Goal: Task Accomplishment & Management: Complete application form

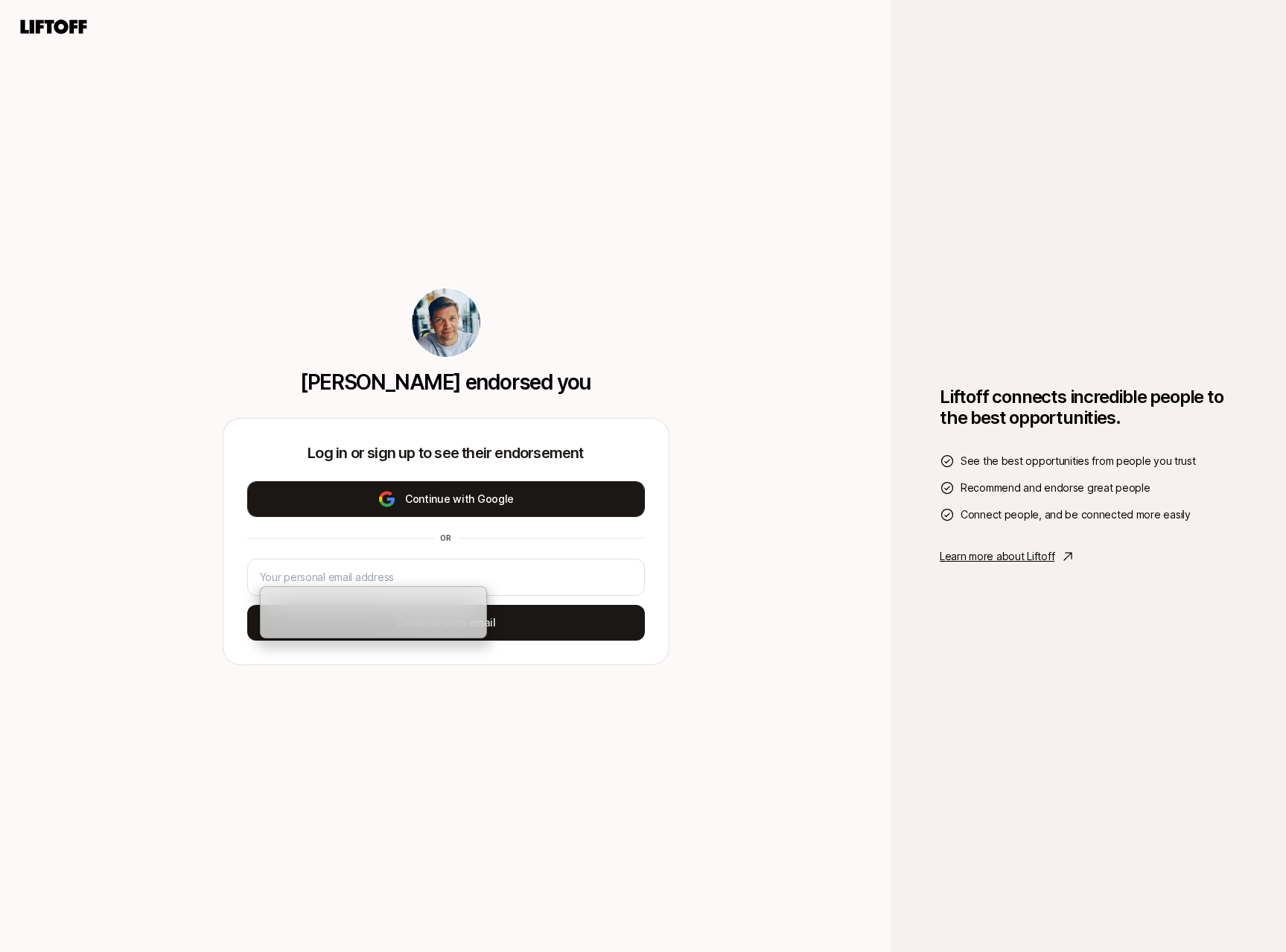
click at [342, 497] on button "Continue with Google" at bounding box center [446, 498] width 398 height 36
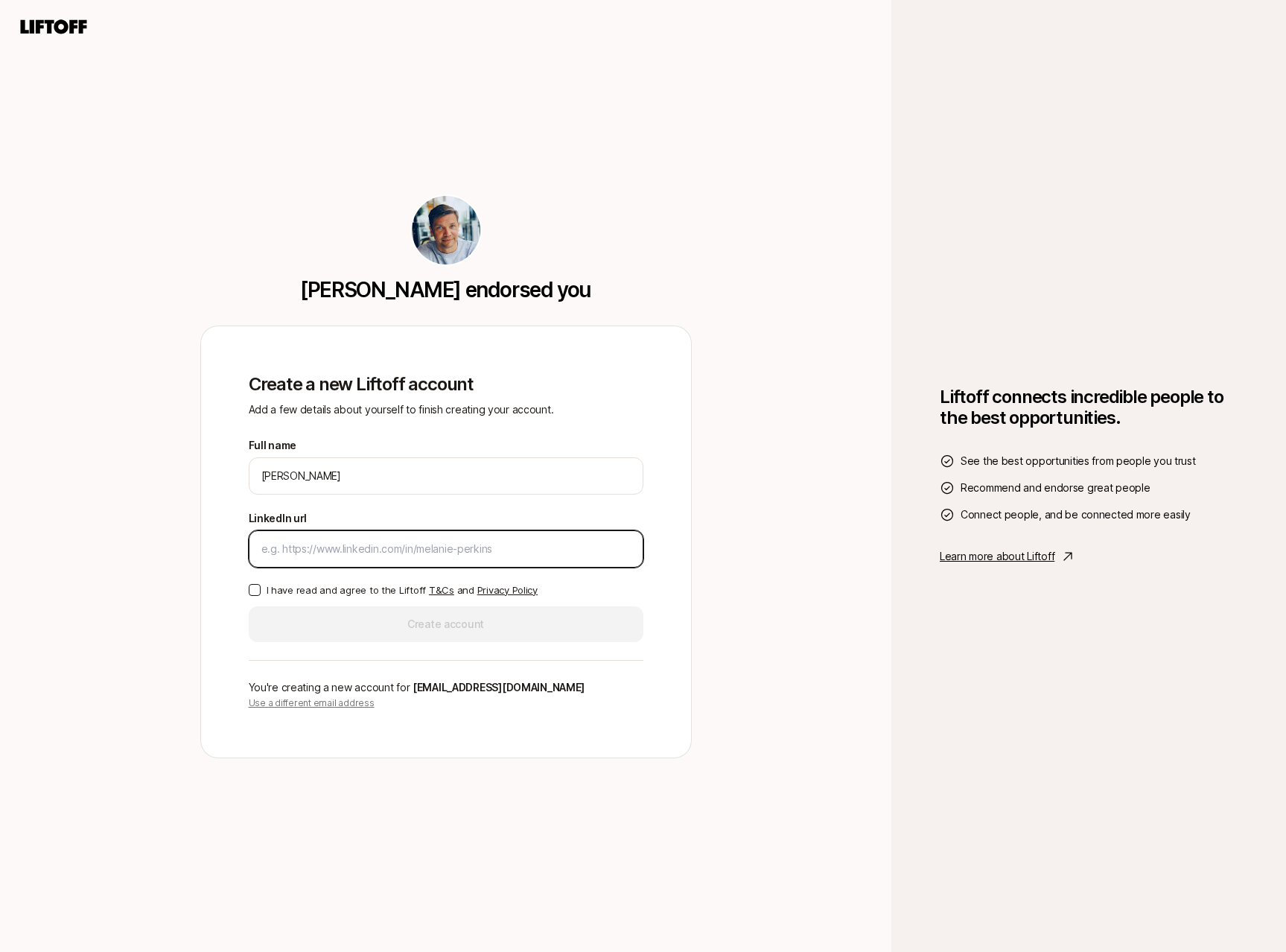
click at [296, 551] on input "LinkedIn url" at bounding box center [445, 549] width 369 height 18
paste input "[URL][DOMAIN_NAME]"
type input "[URL][DOMAIN_NAME]"
click at [255, 587] on button "I have read and agree to the Liftoff T&Cs and Privacy Policy" at bounding box center [255, 590] width 12 height 12
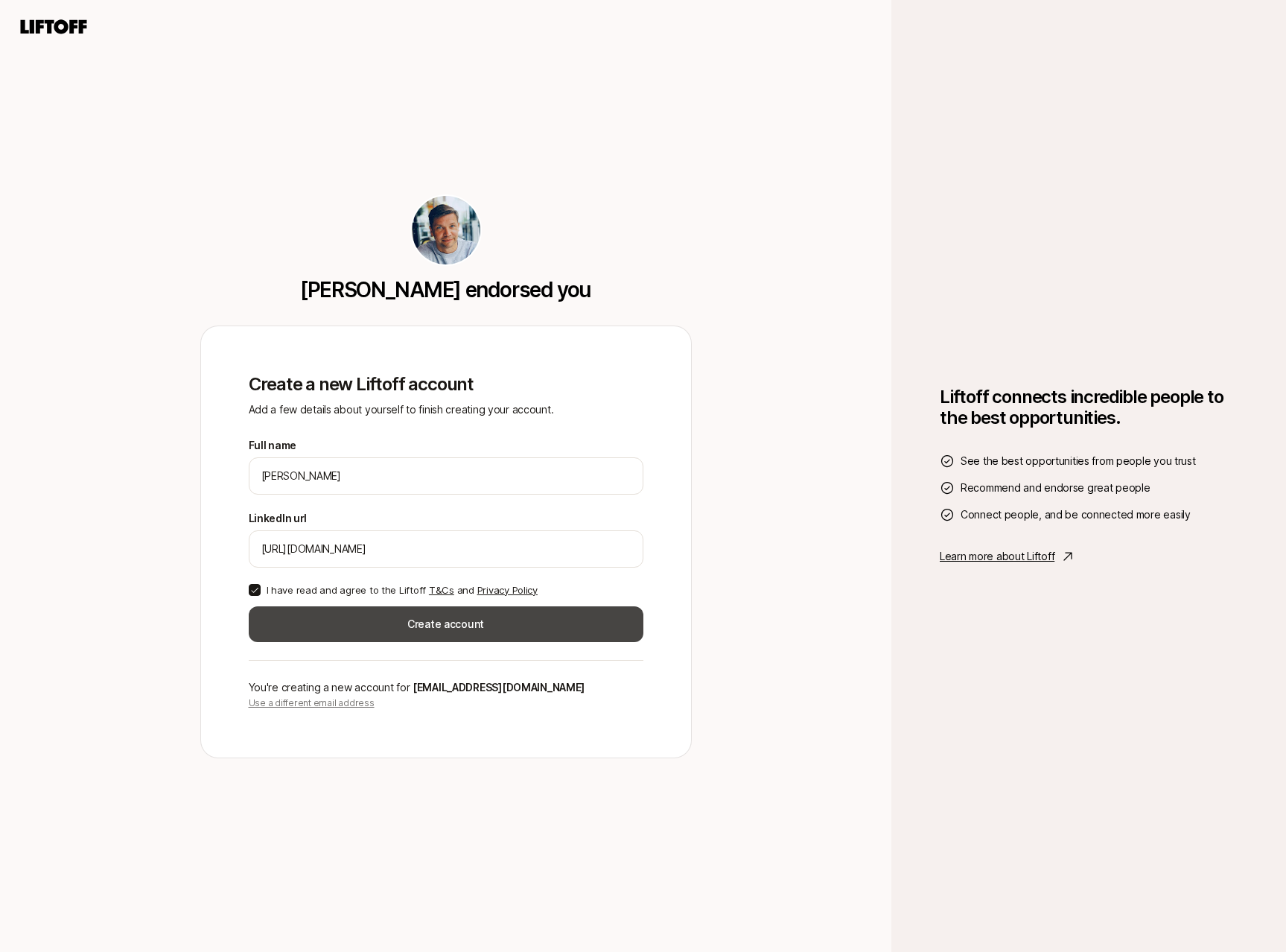
click at [404, 631] on button "Create account" at bounding box center [446, 624] width 395 height 36
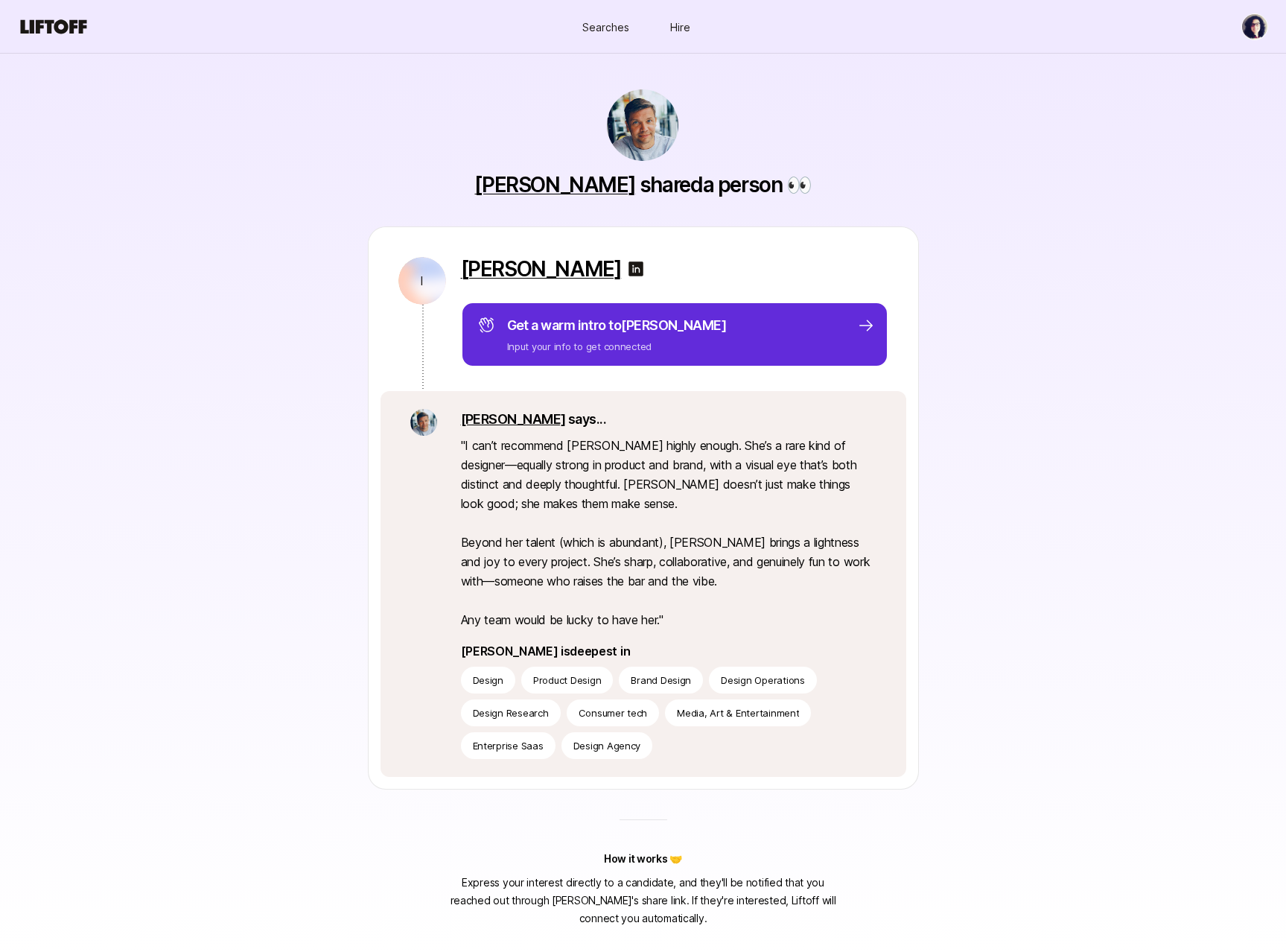
drag, startPoint x: 1221, startPoint y: 575, endPoint x: 1206, endPoint y: 570, distance: 15.8
click at [1222, 574] on div "[PERSON_NAME] shared a person 👀 I [PERSON_NAME] Get a warm intro to [PERSON_NAM…" at bounding box center [643, 490] width 1286 height 873
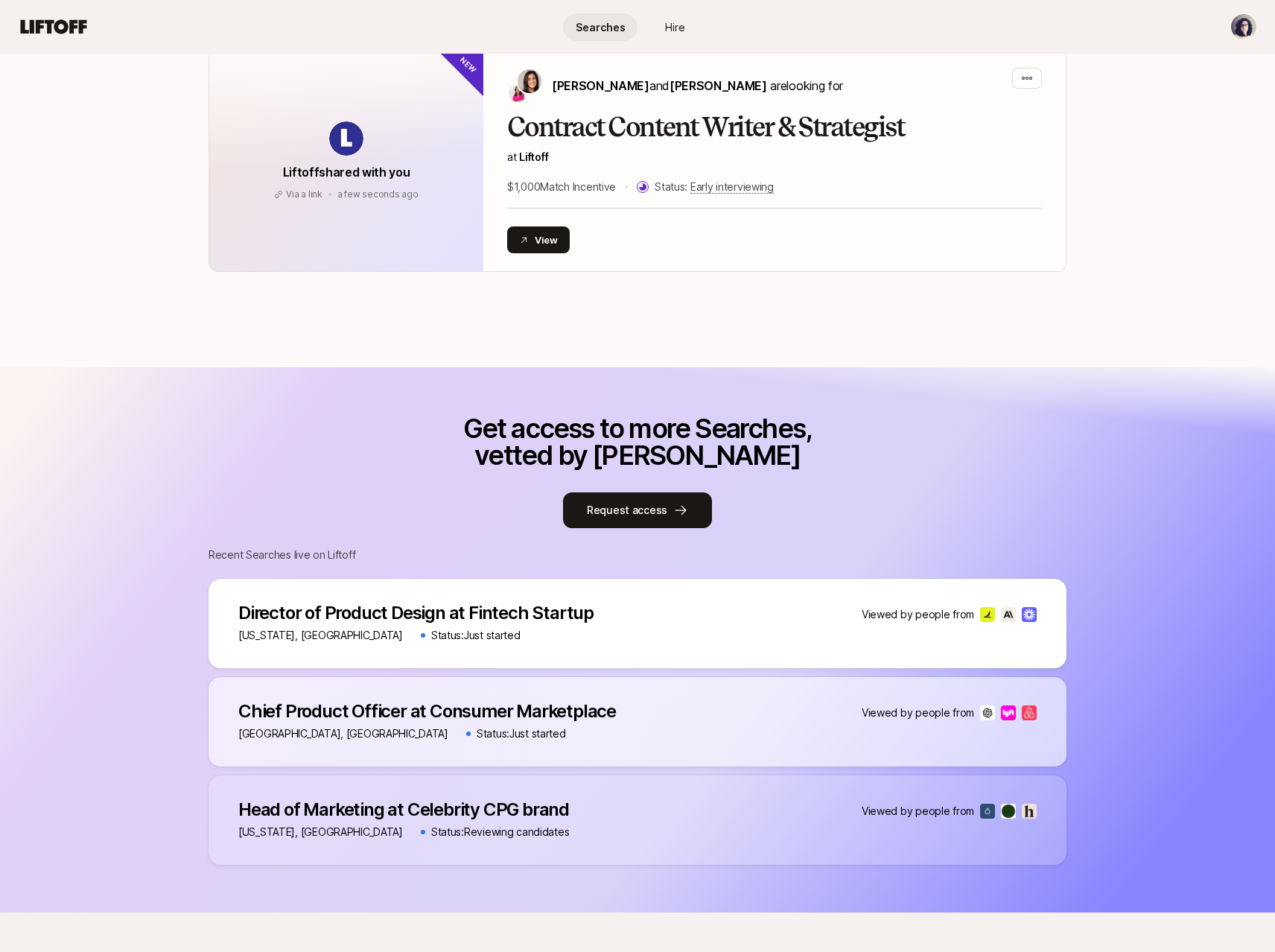
scroll to position [347, 0]
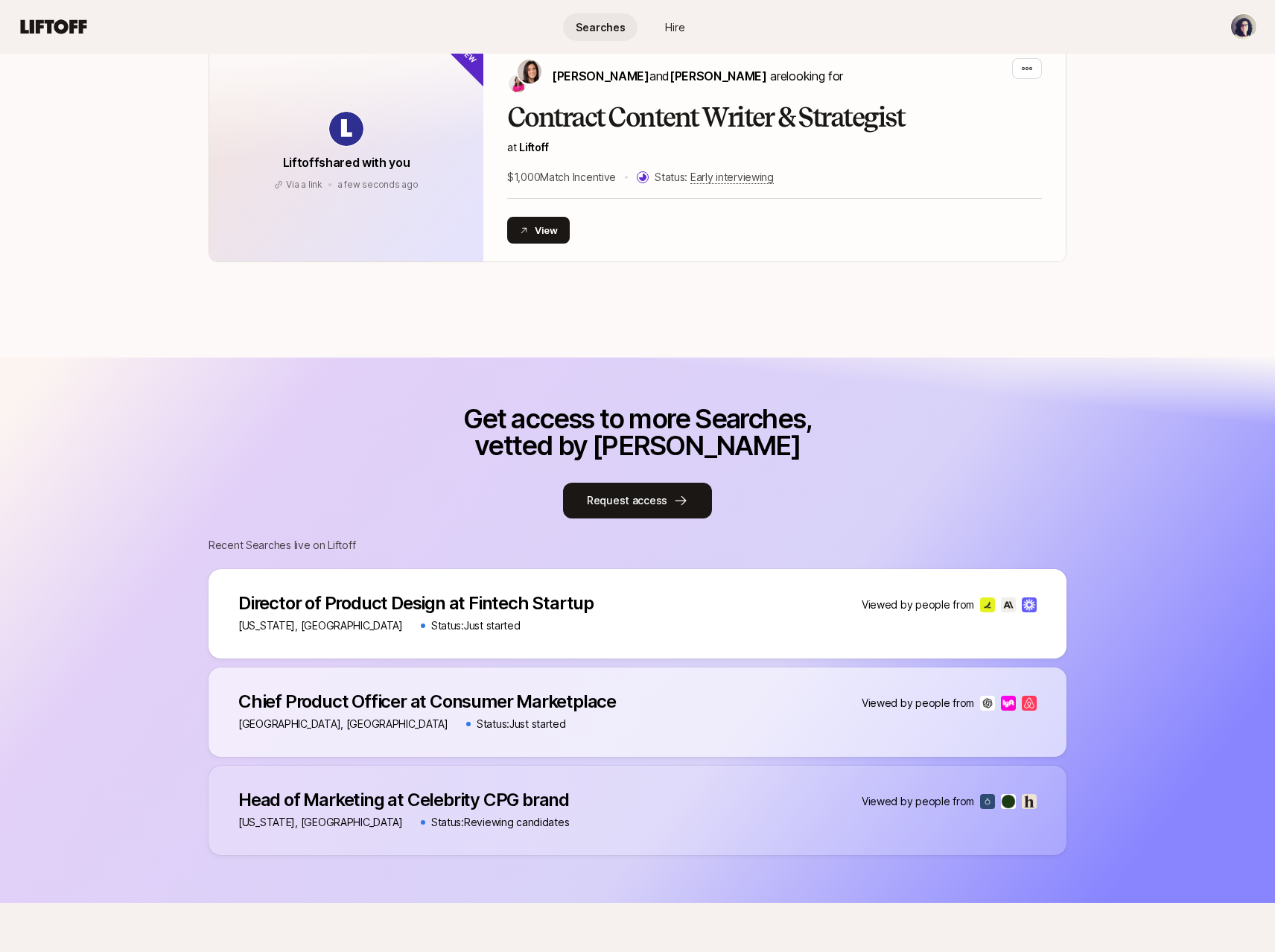
click at [956, 632] on div "Director of Product Design at Fintech Startup Director of Product Design at Fin…" at bounding box center [637, 614] width 858 height 90
drag, startPoint x: 435, startPoint y: 628, endPoint x: 433, endPoint y: 619, distance: 9.2
click at [436, 628] on div "New York, NY Status: Just started" at bounding box center [416, 626] width 355 height 18
click at [479, 598] on p "Director of Product Design at Fintech Startup" at bounding box center [416, 603] width 355 height 21
drag, startPoint x: 265, startPoint y: 542, endPoint x: 367, endPoint y: 549, distance: 102.2
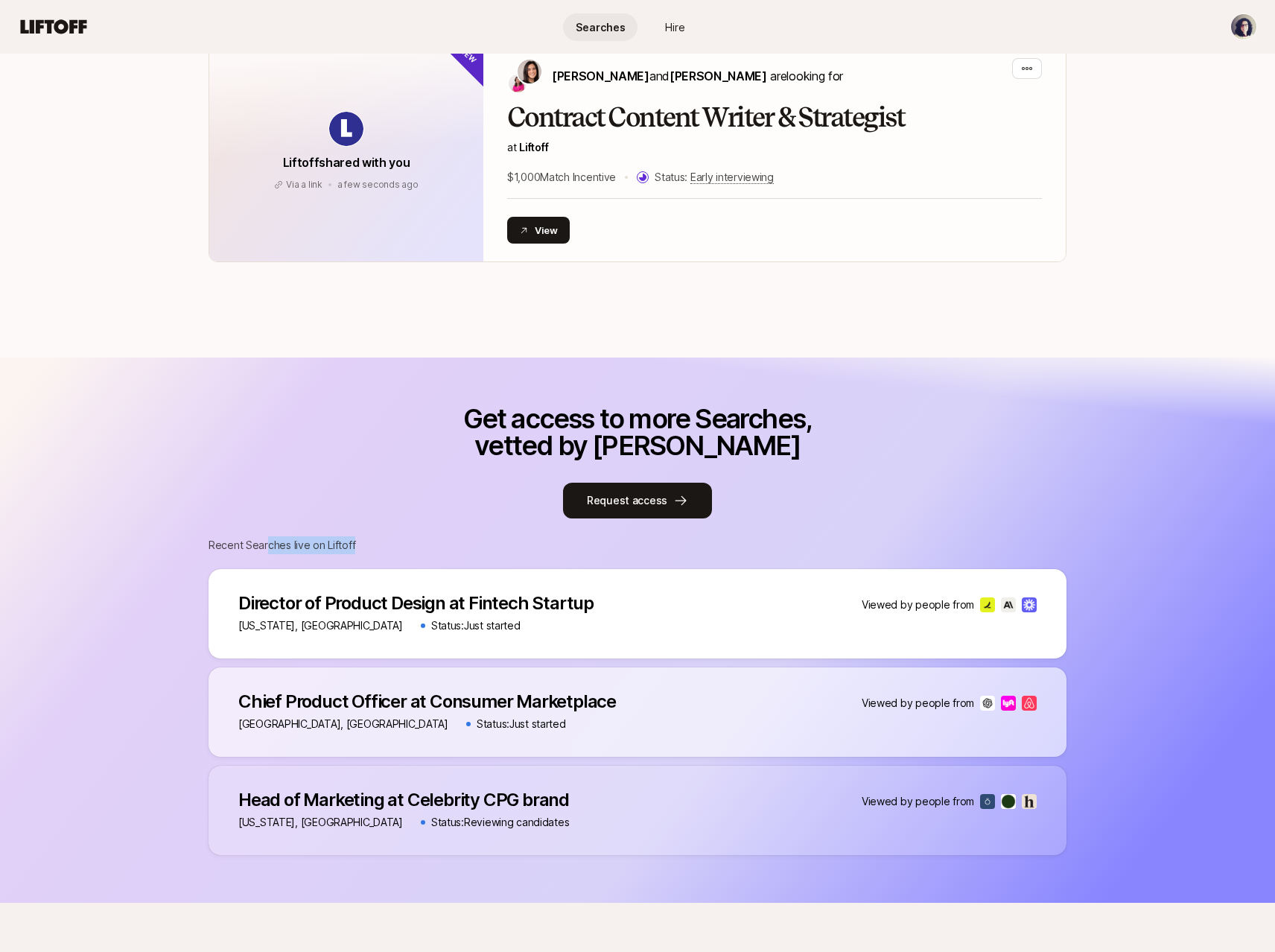
click at [367, 549] on p "Recent Searches live on Liftoff" at bounding box center [637, 546] width 858 height 18
click at [368, 547] on p "Recent Searches live on Liftoff" at bounding box center [637, 546] width 858 height 18
drag, startPoint x: 338, startPoint y: 601, endPoint x: 614, endPoint y: 608, distance: 276.1
click at [616, 605] on div "Director of Product Design at Fintech Startup Director of Product Design at Fin…" at bounding box center [637, 614] width 858 height 90
click at [626, 610] on div "Director of Product Design at Fintech Startup Director of Product Design at Fin…" at bounding box center [637, 614] width 858 height 90
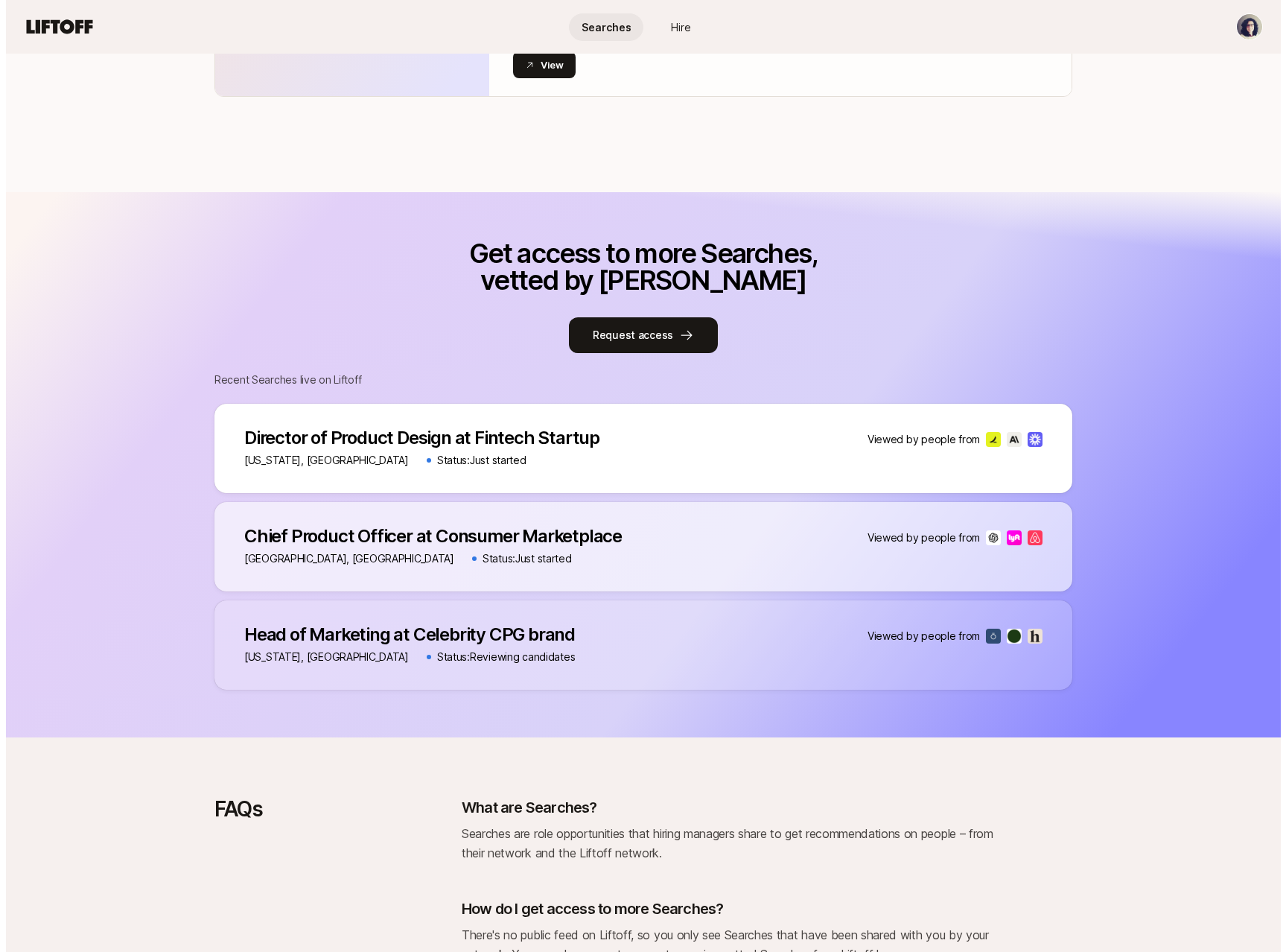
scroll to position [510, 0]
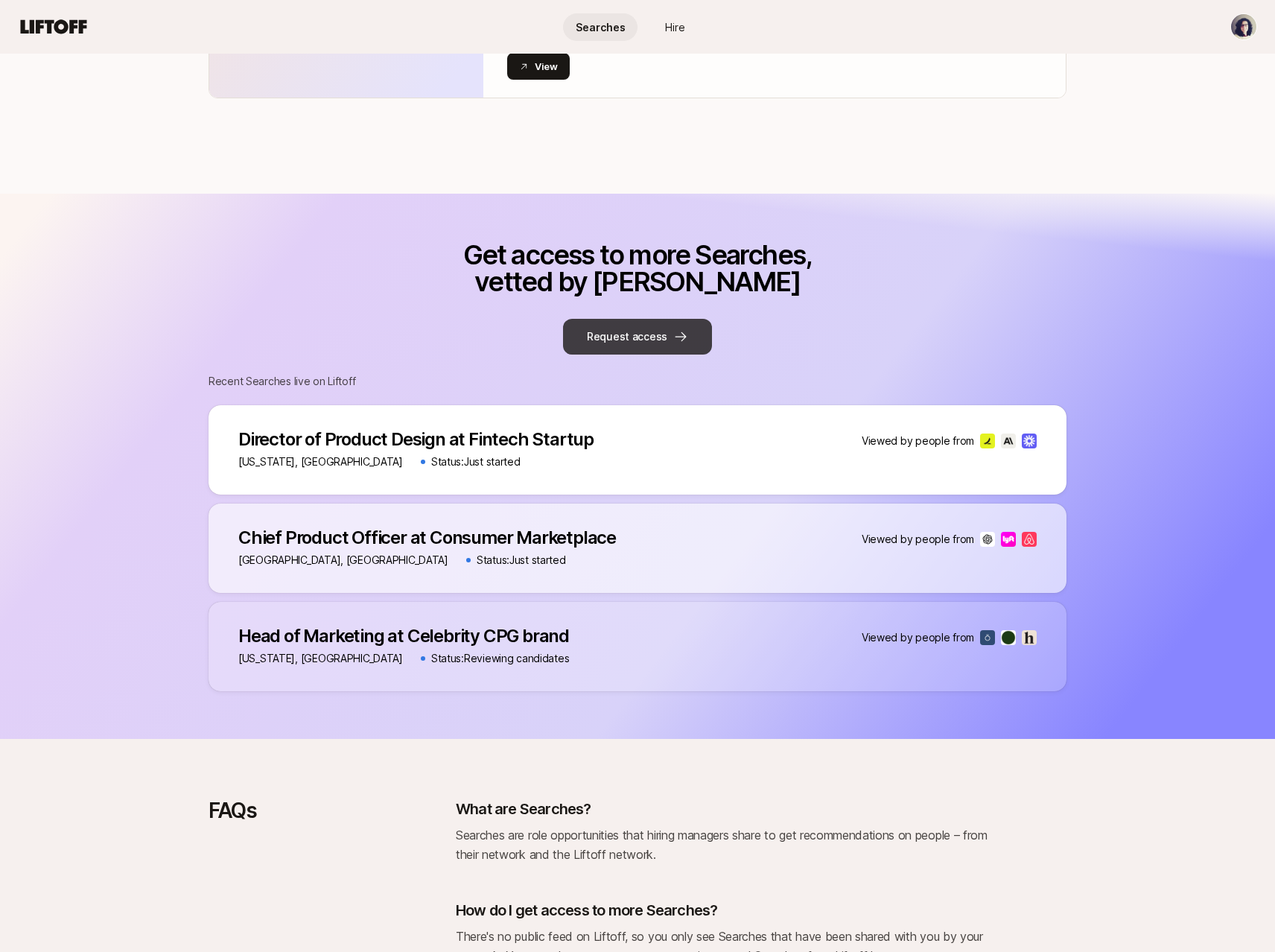
click at [654, 339] on button "Request access" at bounding box center [638, 336] width 149 height 36
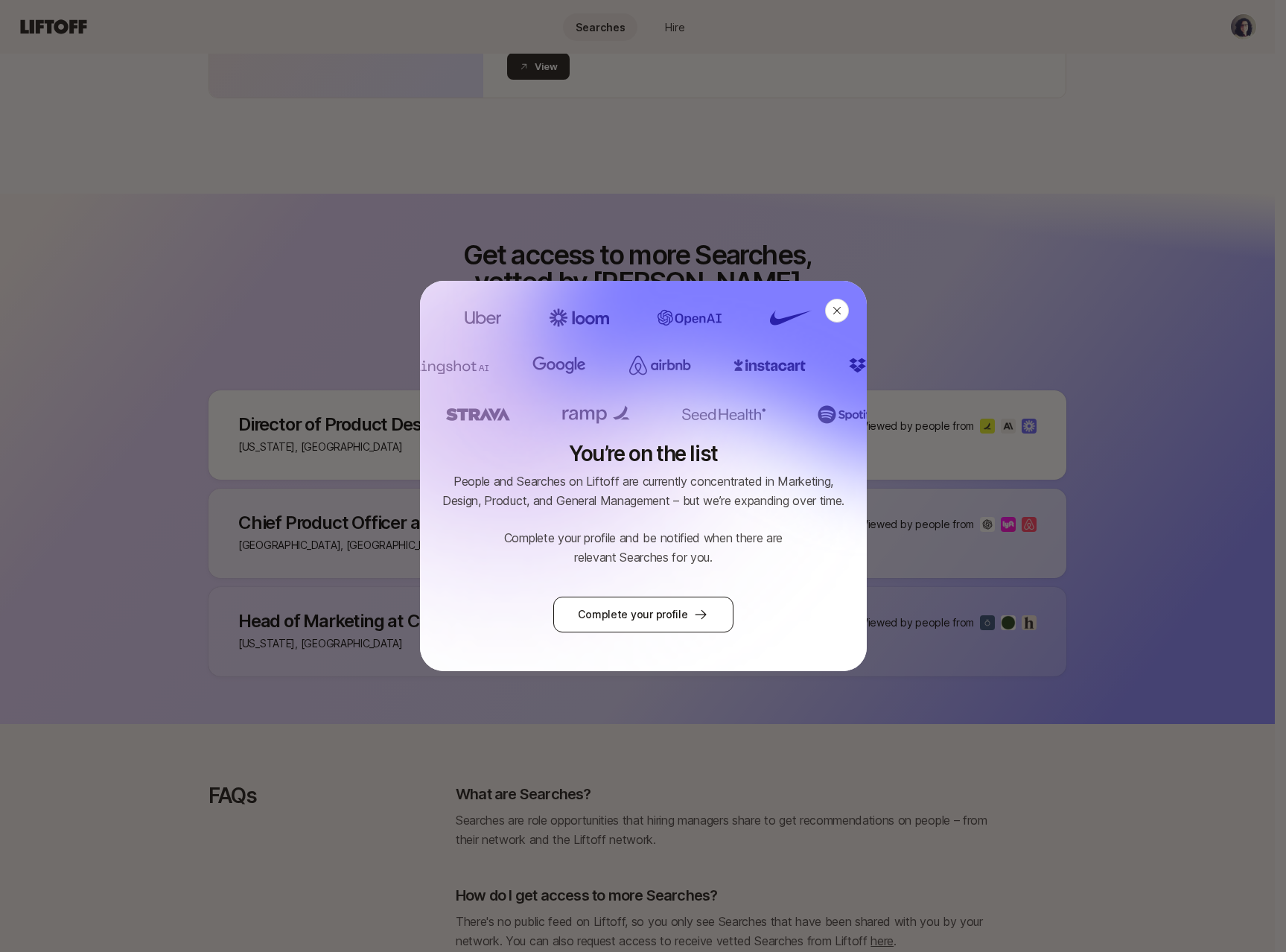
click at [641, 612] on link "Complete your profile" at bounding box center [643, 614] width 179 height 36
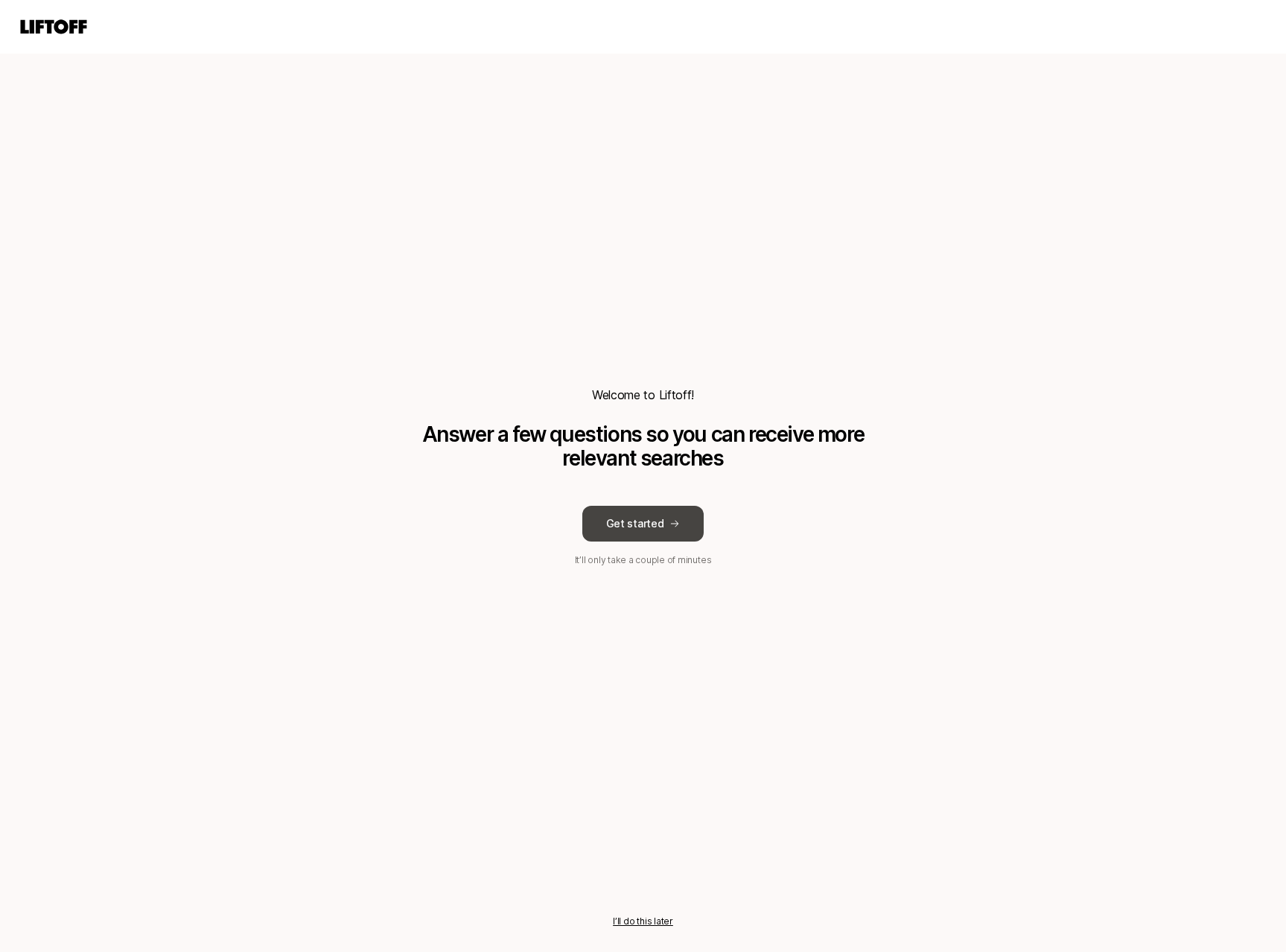
click at [645, 527] on button "Get started" at bounding box center [643, 523] width 122 height 36
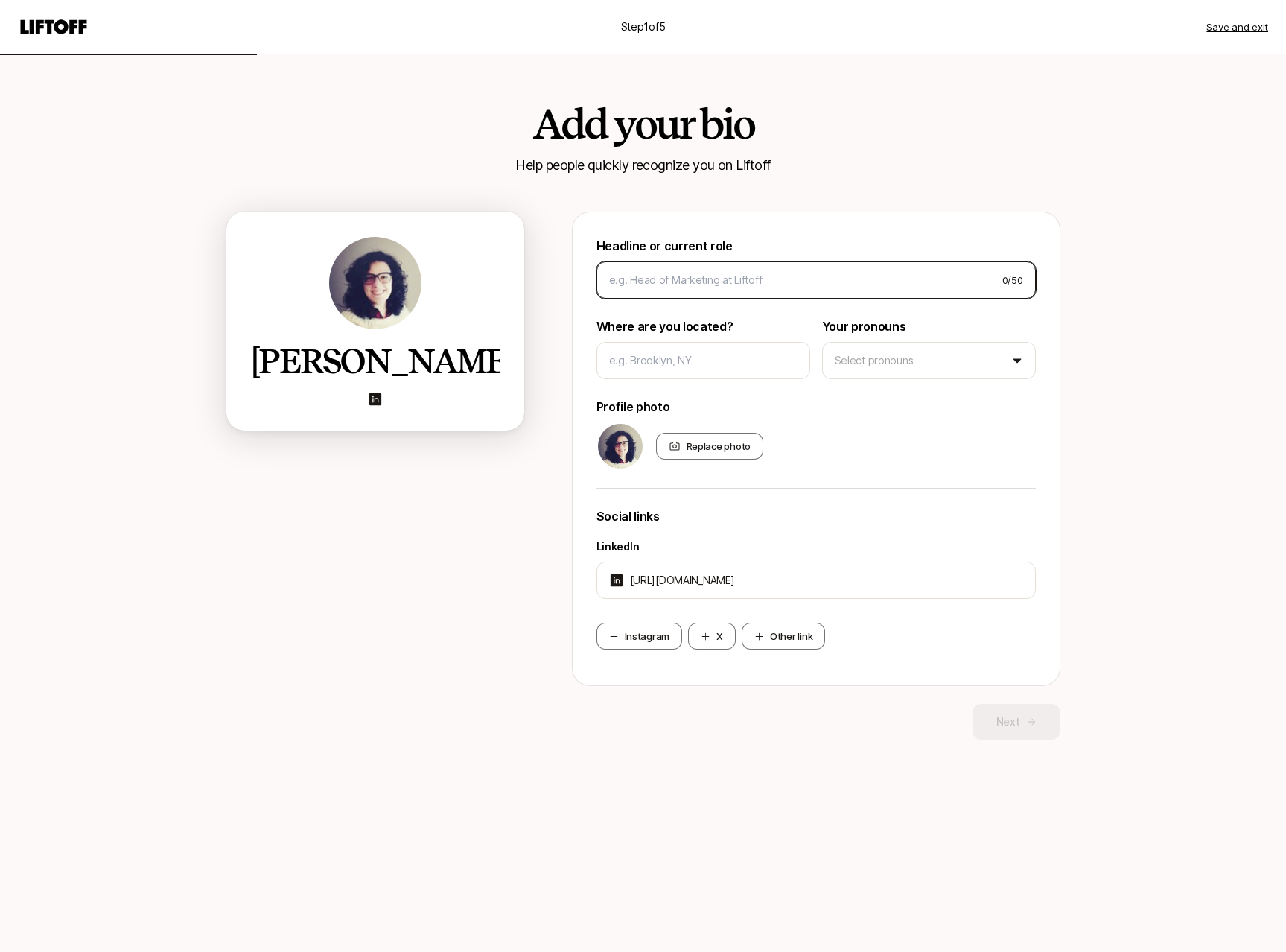
click at [689, 284] on input at bounding box center [800, 280] width 381 height 18
type input "Design Directot"
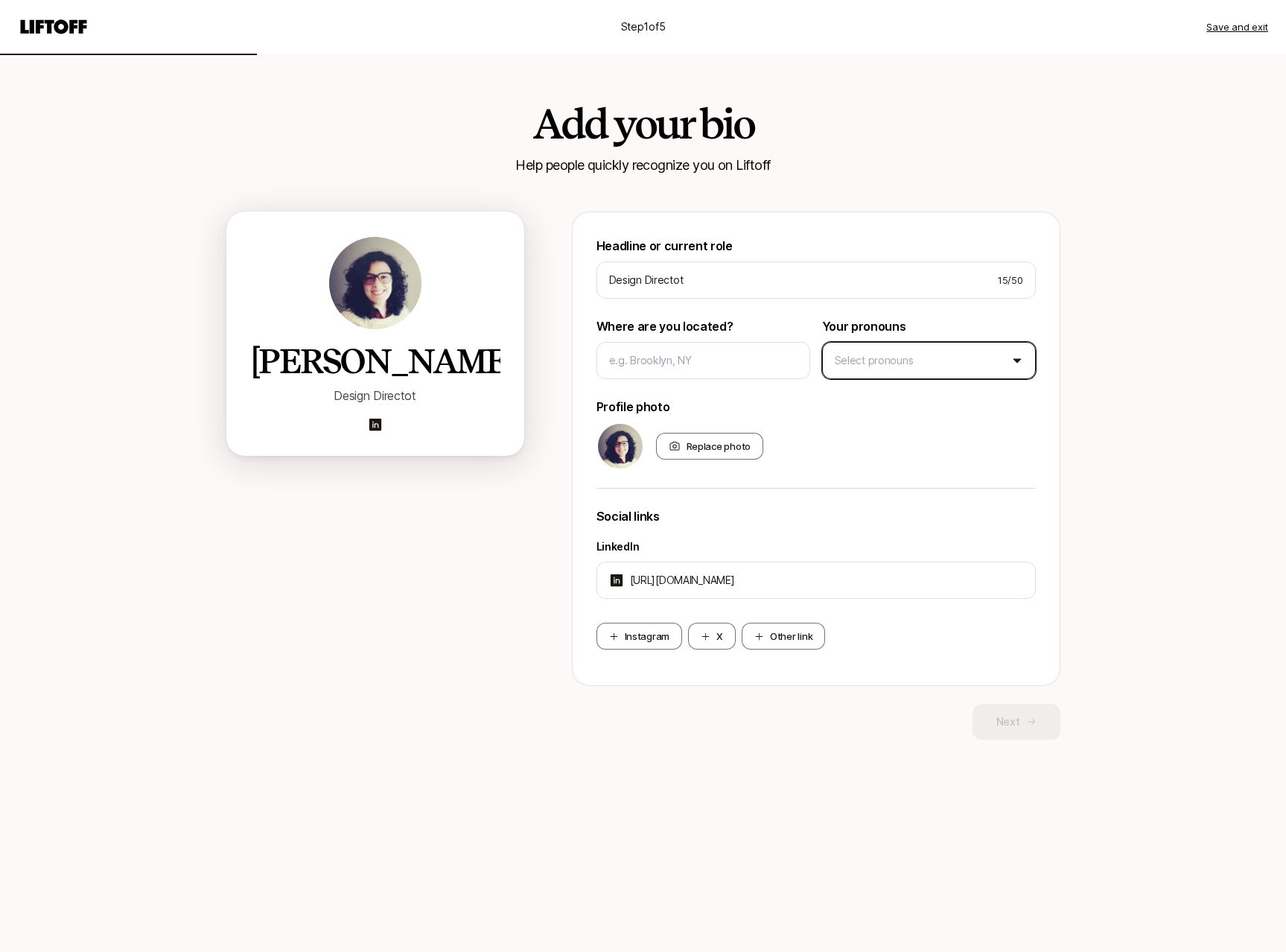
click at [876, 368] on button "Select pronouns" at bounding box center [929, 360] width 214 height 37
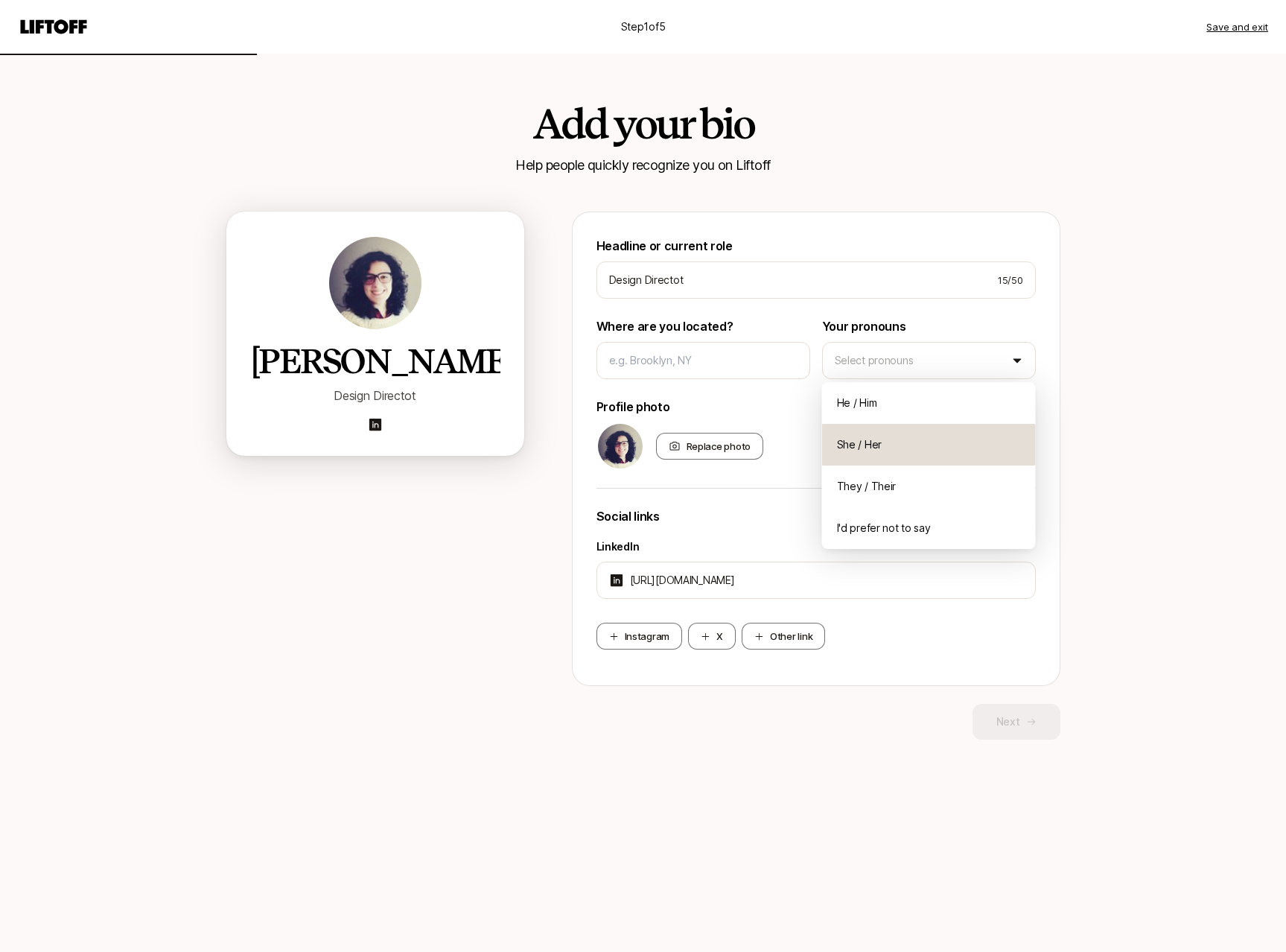
click at [871, 444] on span "She / Her" at bounding box center [859, 444] width 45 height 18
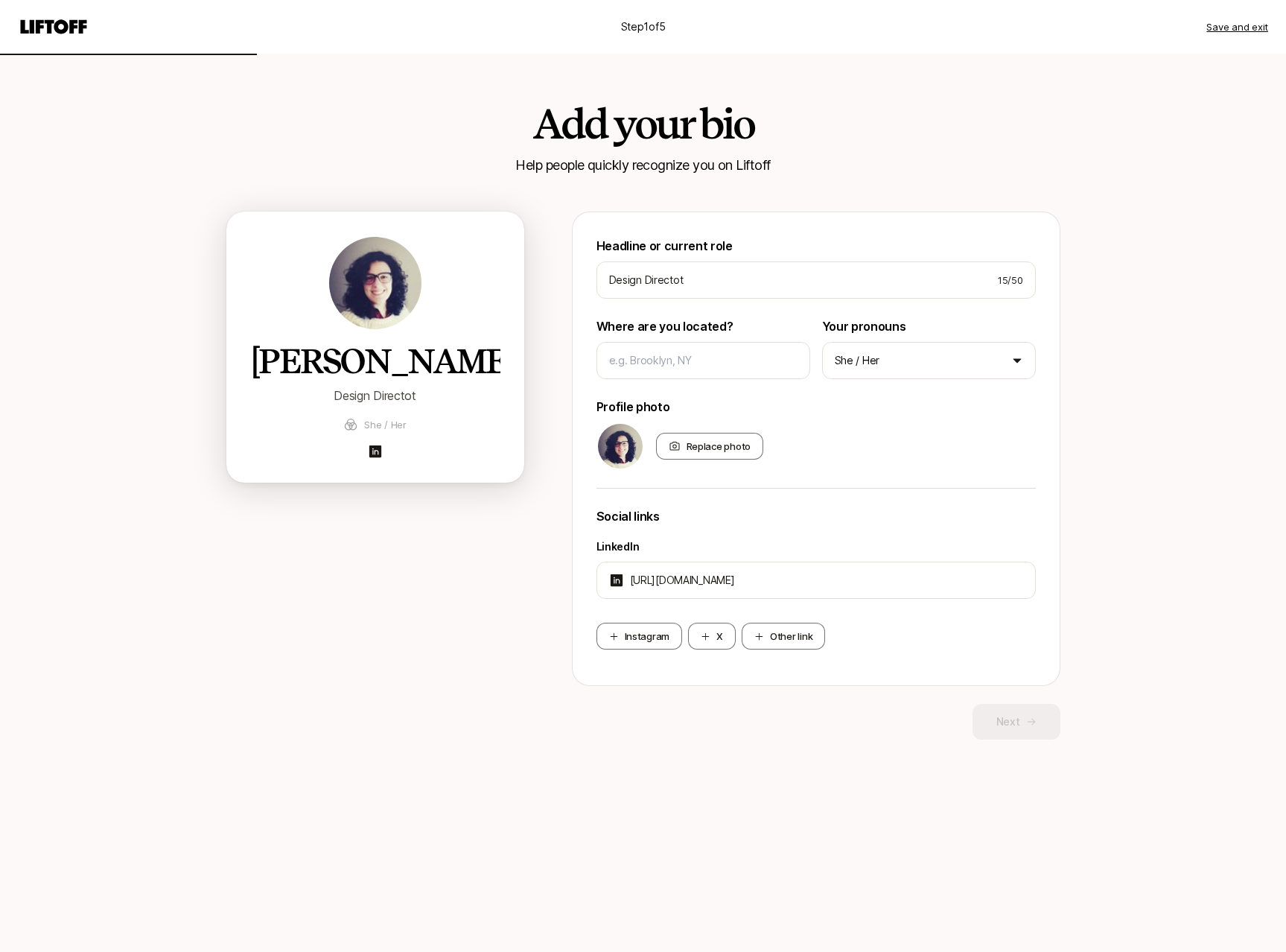
click at [655, 716] on div "Next" at bounding box center [816, 721] width 488 height 36
drag, startPoint x: 643, startPoint y: 362, endPoint x: 643, endPoint y: 372, distance: 10.0
click at [643, 364] on input at bounding box center [703, 361] width 188 height 18
type input "Portugal"
click at [1017, 729] on button "Next" at bounding box center [1017, 721] width 88 height 36
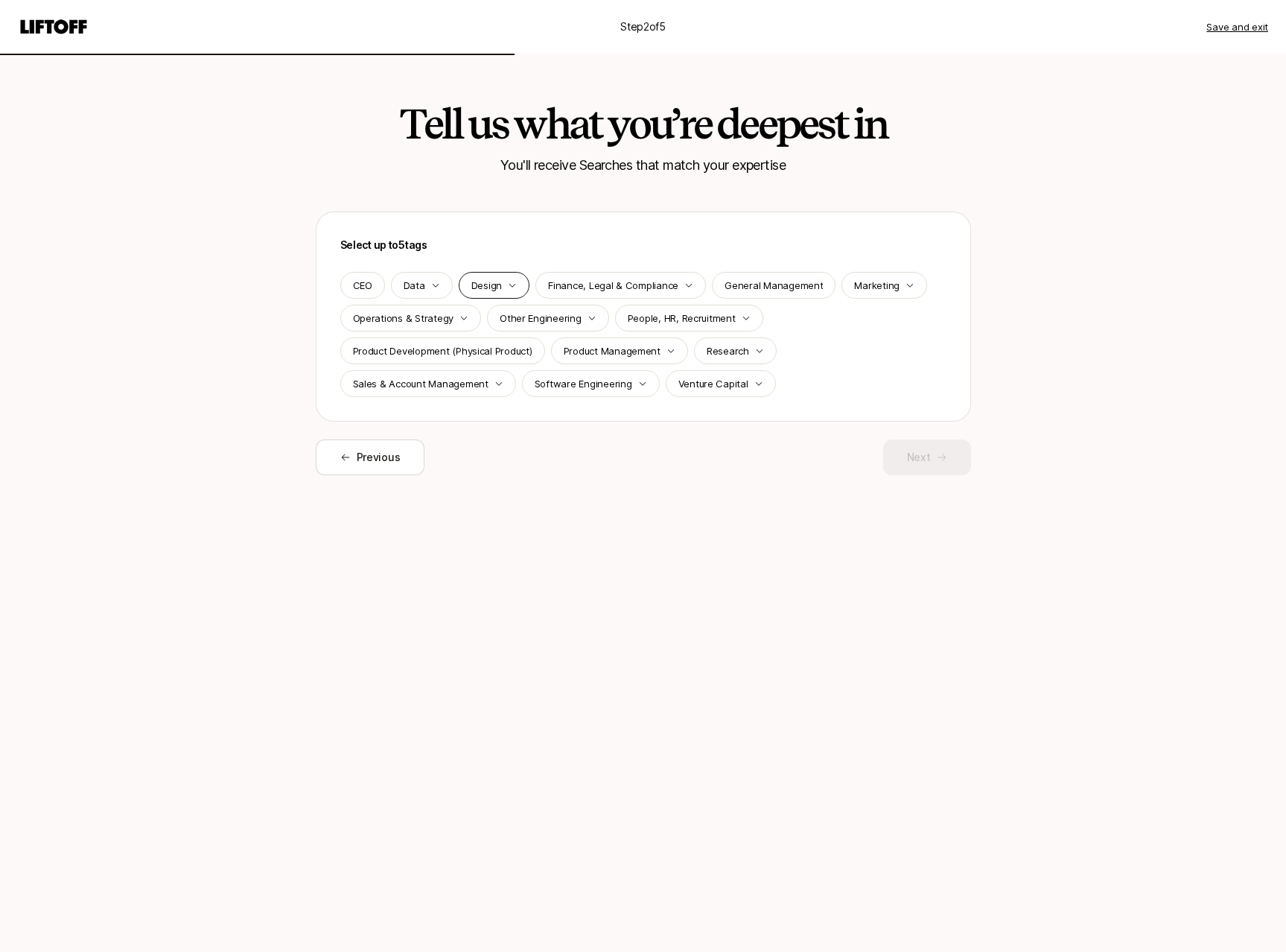
click at [484, 285] on p "Design" at bounding box center [486, 285] width 31 height 15
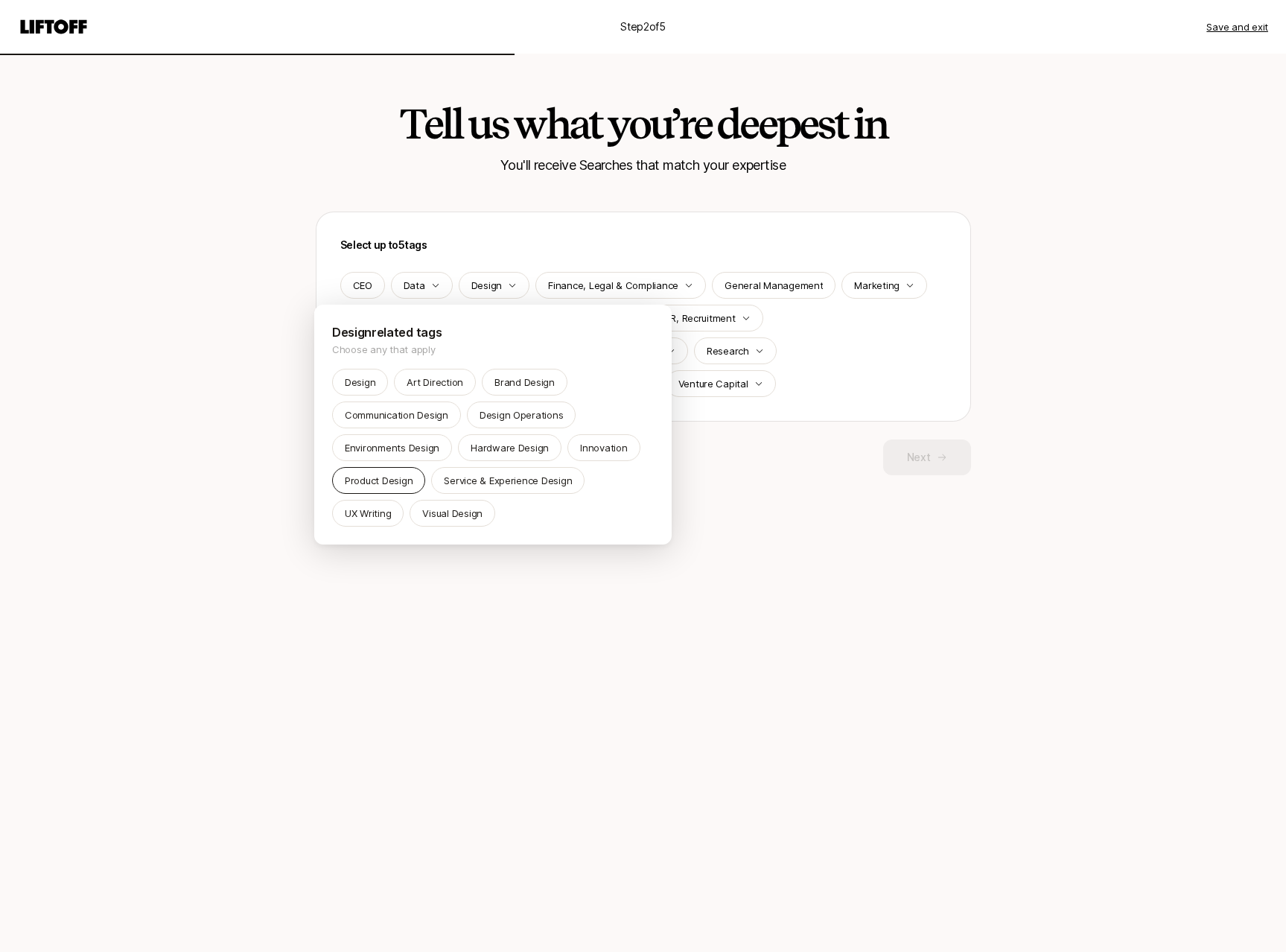
click at [390, 487] on p "Product Design" at bounding box center [379, 480] width 68 height 15
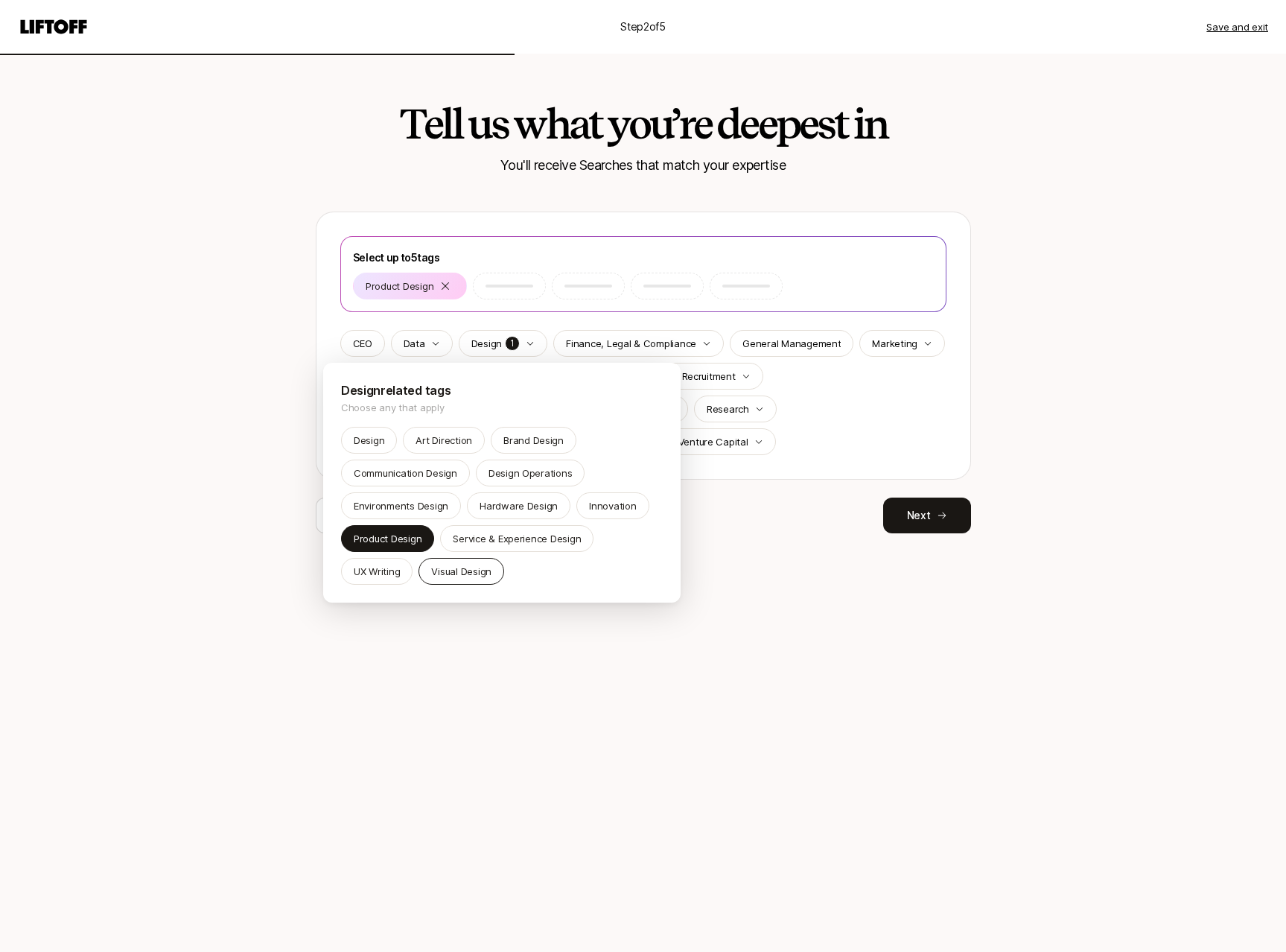
click at [478, 576] on p "Visual Design" at bounding box center [461, 571] width 61 height 15
click at [522, 477] on p "Design Operations" at bounding box center [530, 473] width 84 height 15
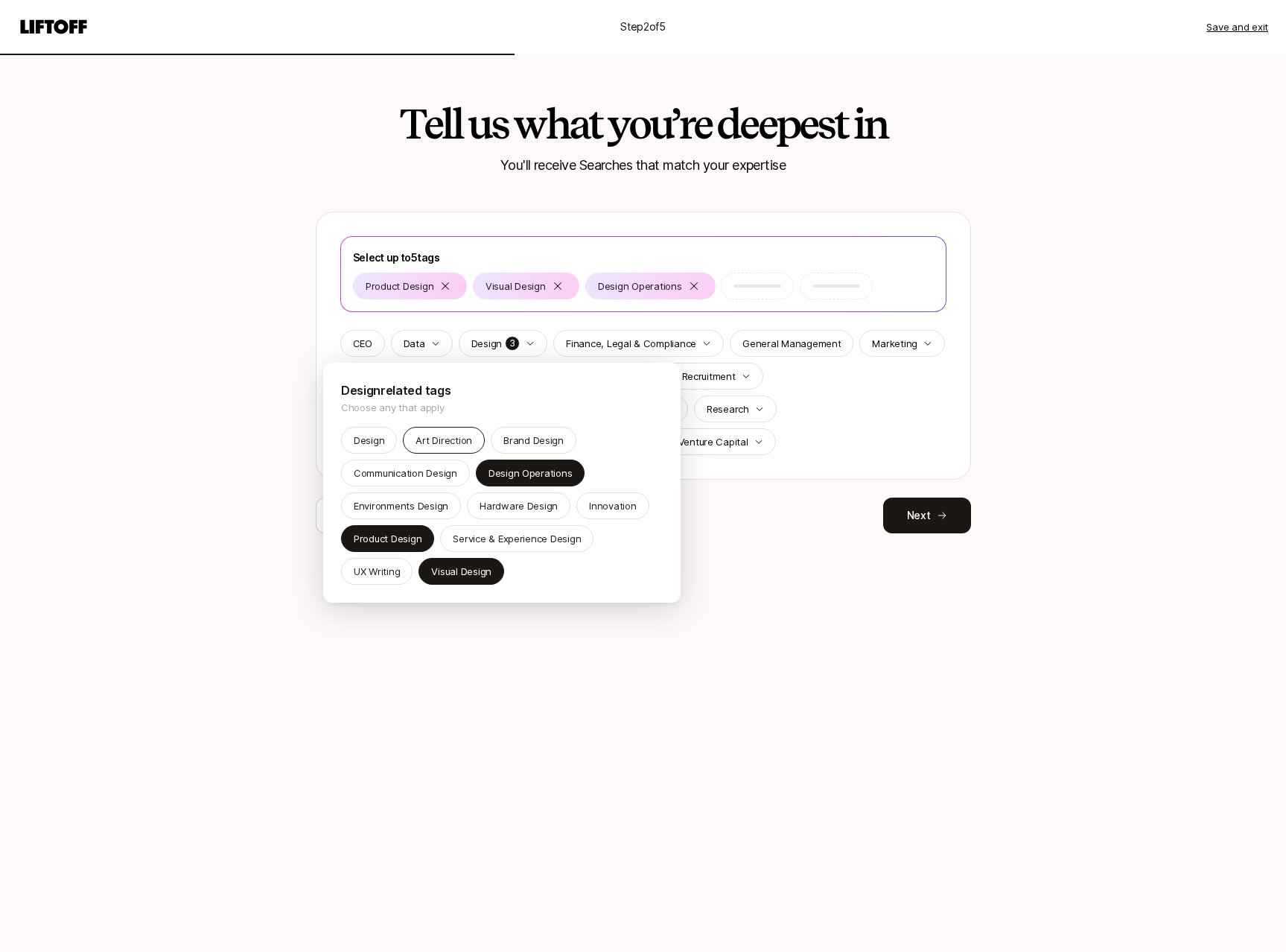
click at [447, 439] on p "Art Direction" at bounding box center [444, 440] width 56 height 15
click at [359, 433] on p "Design" at bounding box center [369, 440] width 31 height 15
click at [933, 517] on html "Step 2 of 5 Save and exit Tell us what you’re deepest in You'll receive Searche…" at bounding box center [643, 476] width 1286 height 952
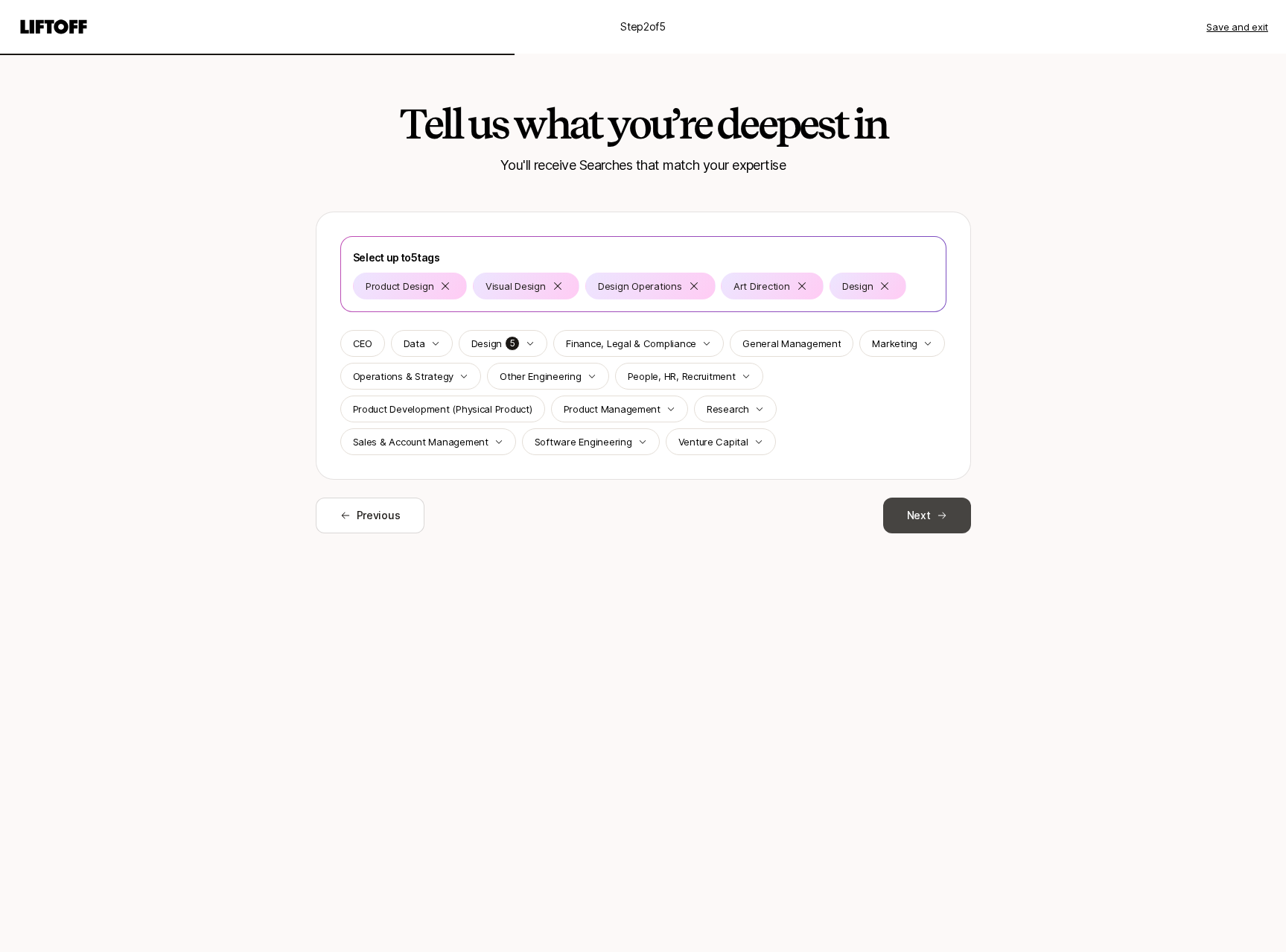
click at [931, 515] on button "Next" at bounding box center [927, 515] width 88 height 36
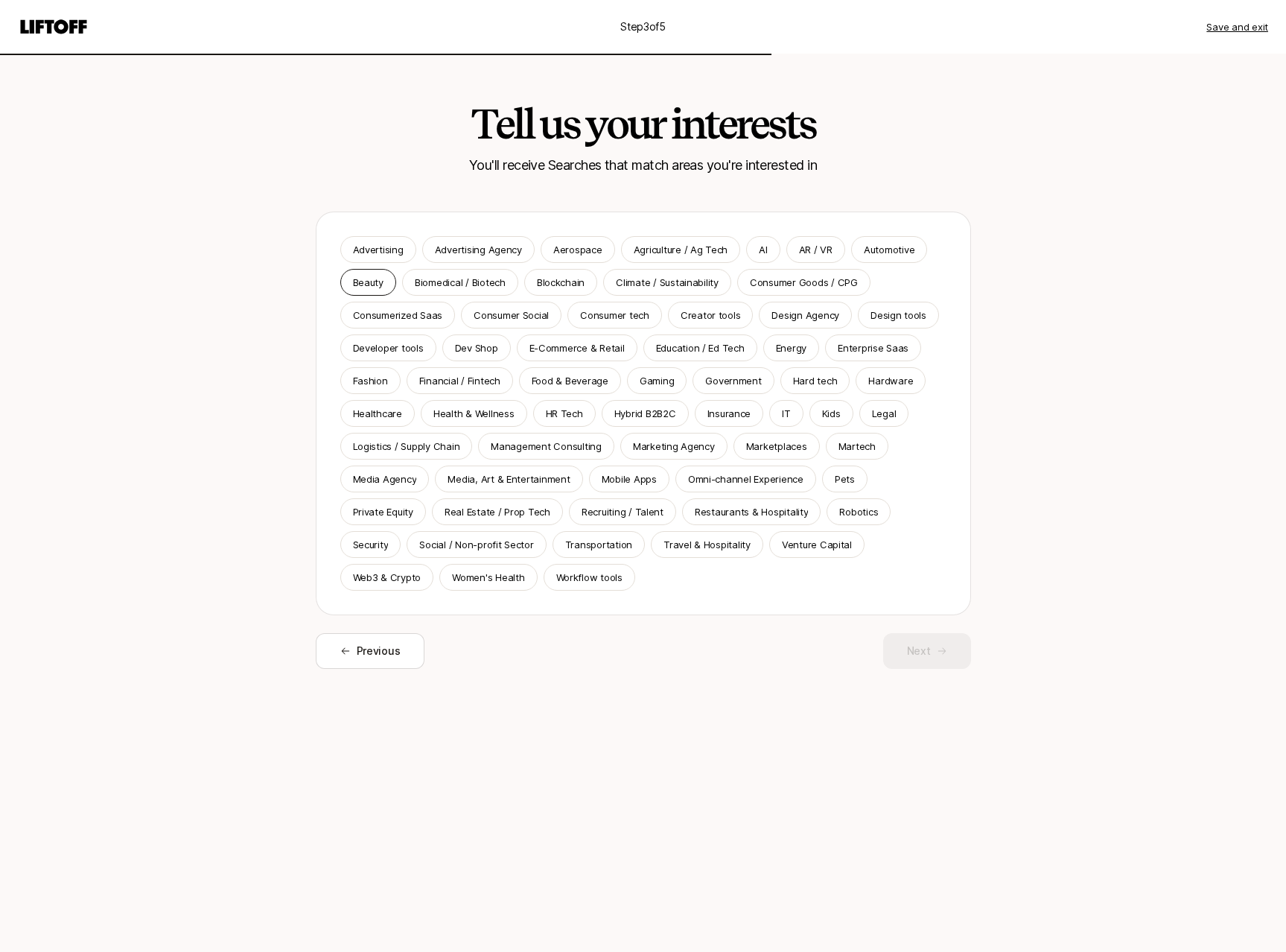
click at [378, 286] on p "Beauty" at bounding box center [368, 282] width 31 height 15
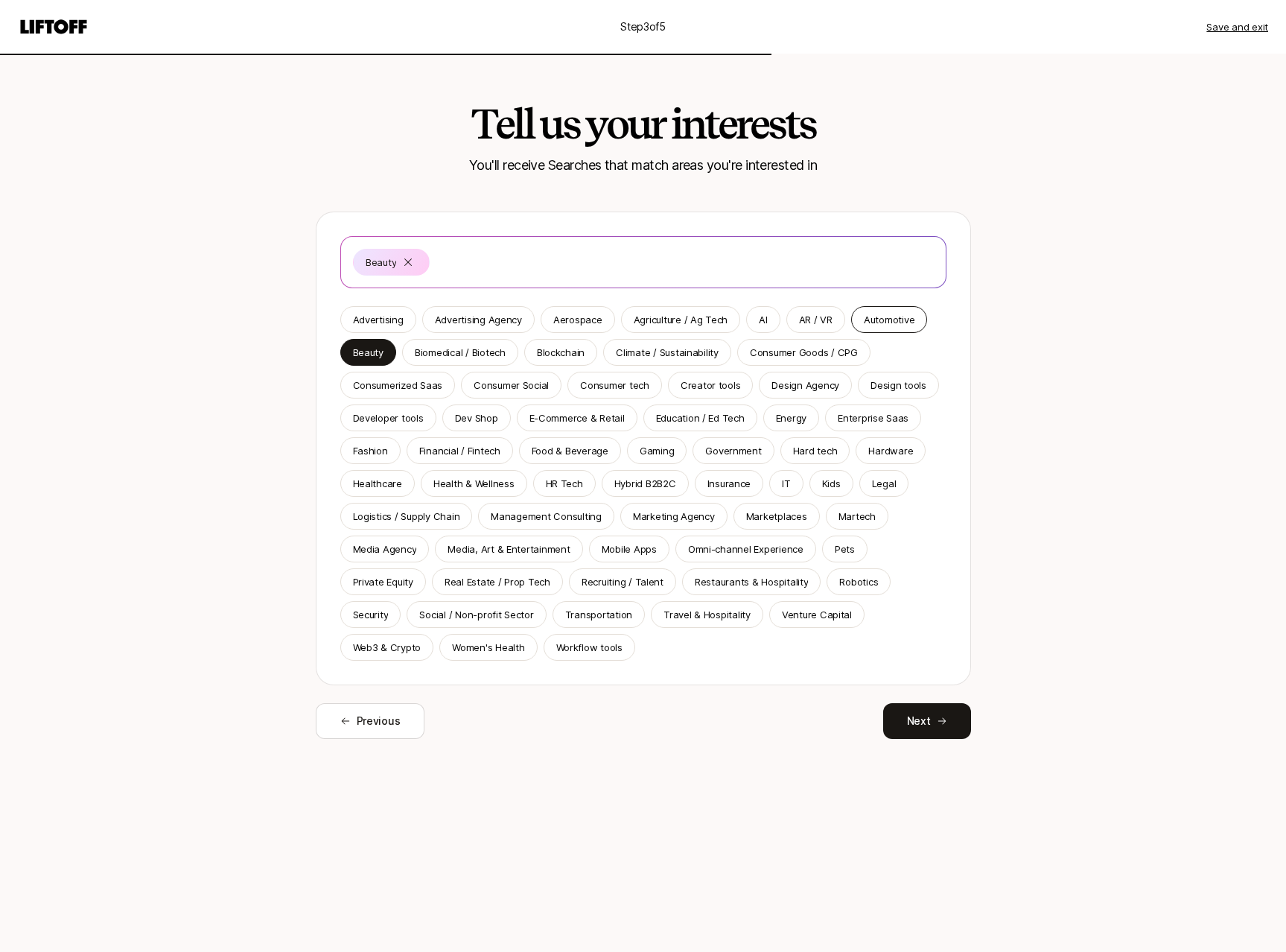
click at [886, 317] on p "Automotive" at bounding box center [889, 319] width 51 height 15
click at [663, 357] on p "Climate / Sustainability" at bounding box center [667, 352] width 103 height 15
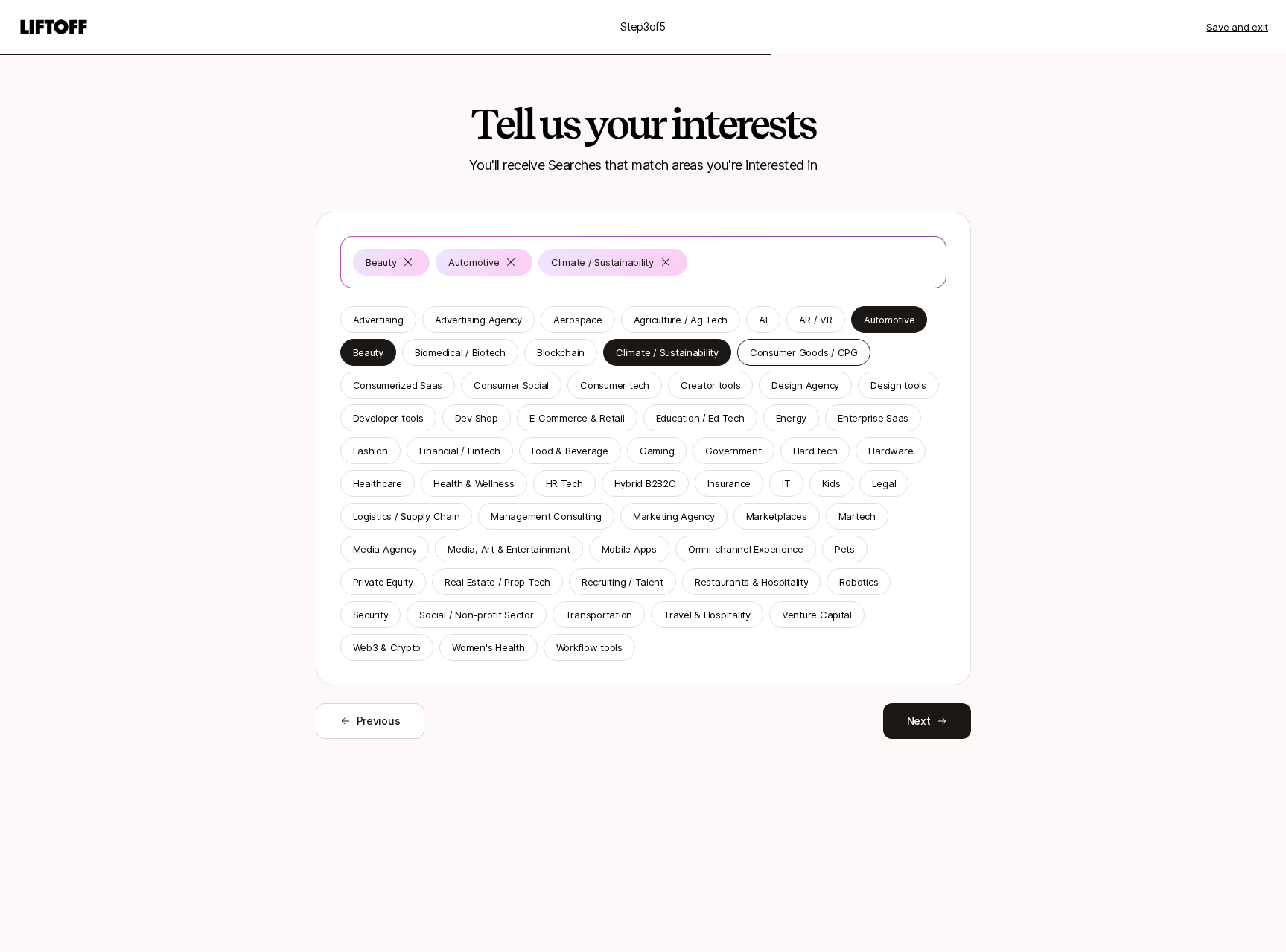
click at [779, 358] on p "Consumer Goods / CPG" at bounding box center [803, 352] width 108 height 15
click at [614, 385] on p "Consumer tech" at bounding box center [615, 385] width 70 height 15
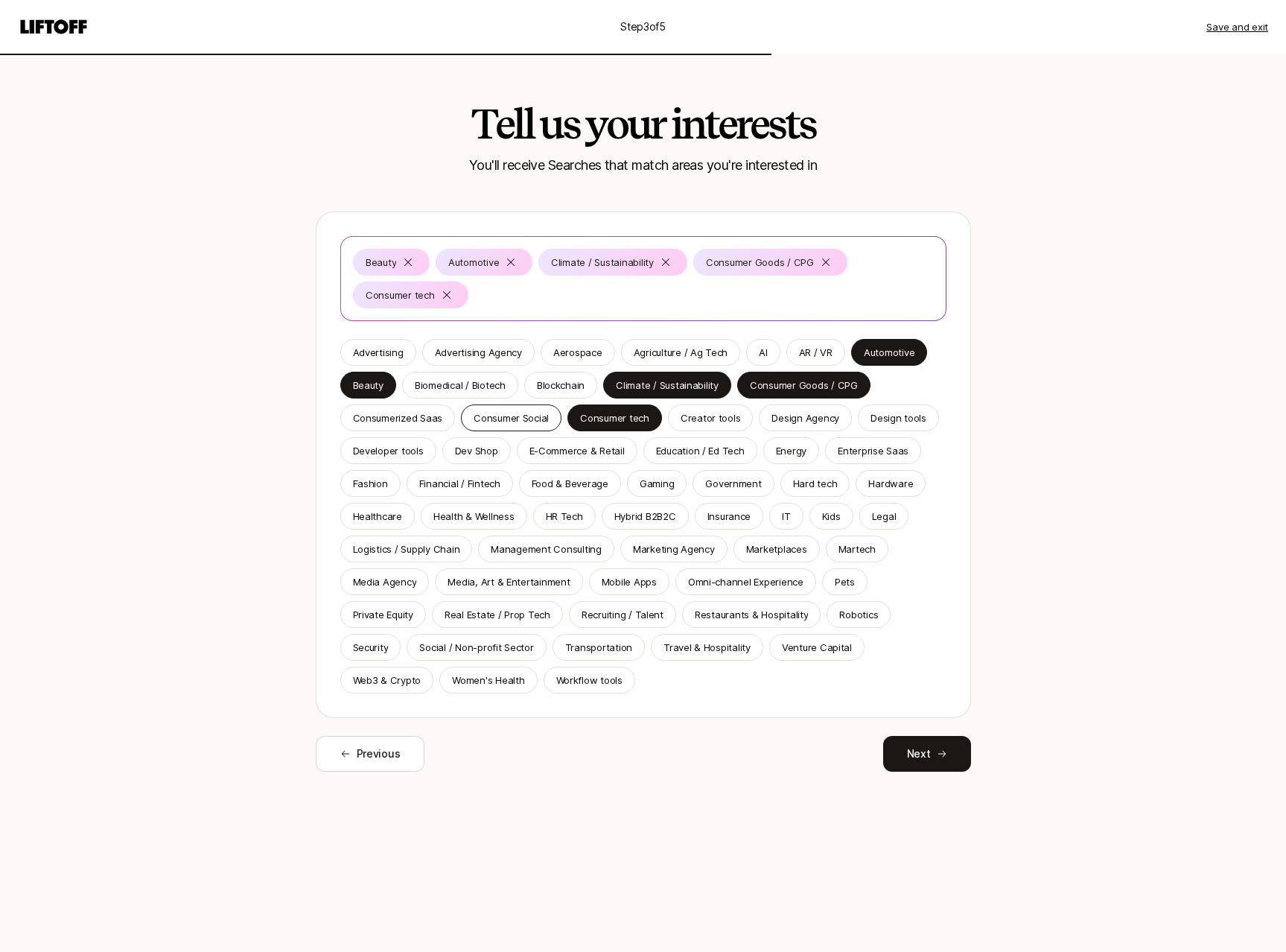
click at [539, 416] on p "Consumer Social" at bounding box center [511, 418] width 75 height 15
drag, startPoint x: 590, startPoint y: 451, endPoint x: 575, endPoint y: 454, distance: 15.3
click at [595, 450] on p "E-Commerce & Retail" at bounding box center [576, 450] width 95 height 15
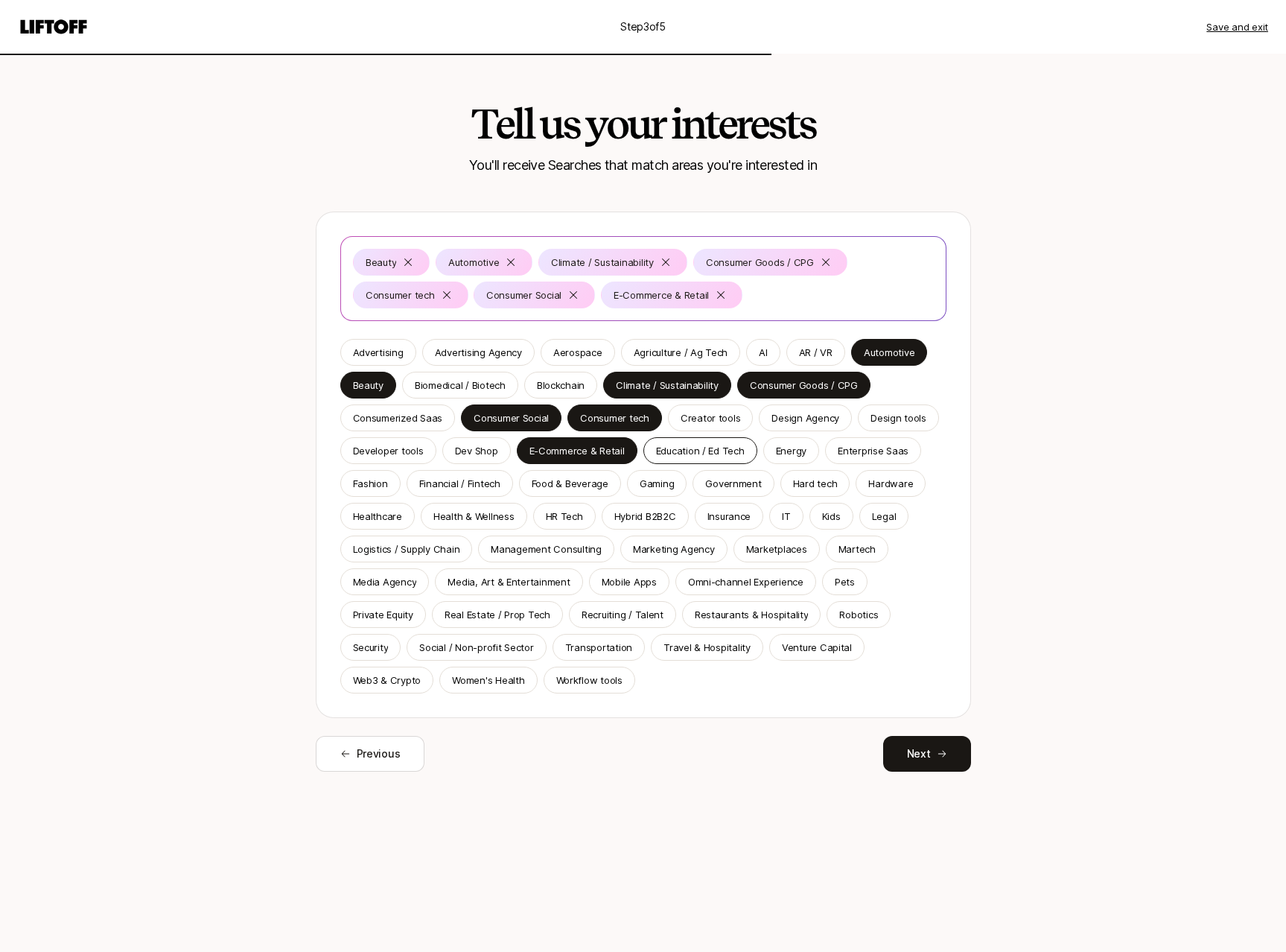
click at [723, 449] on p "Education / Ed Tech" at bounding box center [700, 450] width 89 height 15
click at [347, 486] on div "Fashion" at bounding box center [370, 483] width 61 height 27
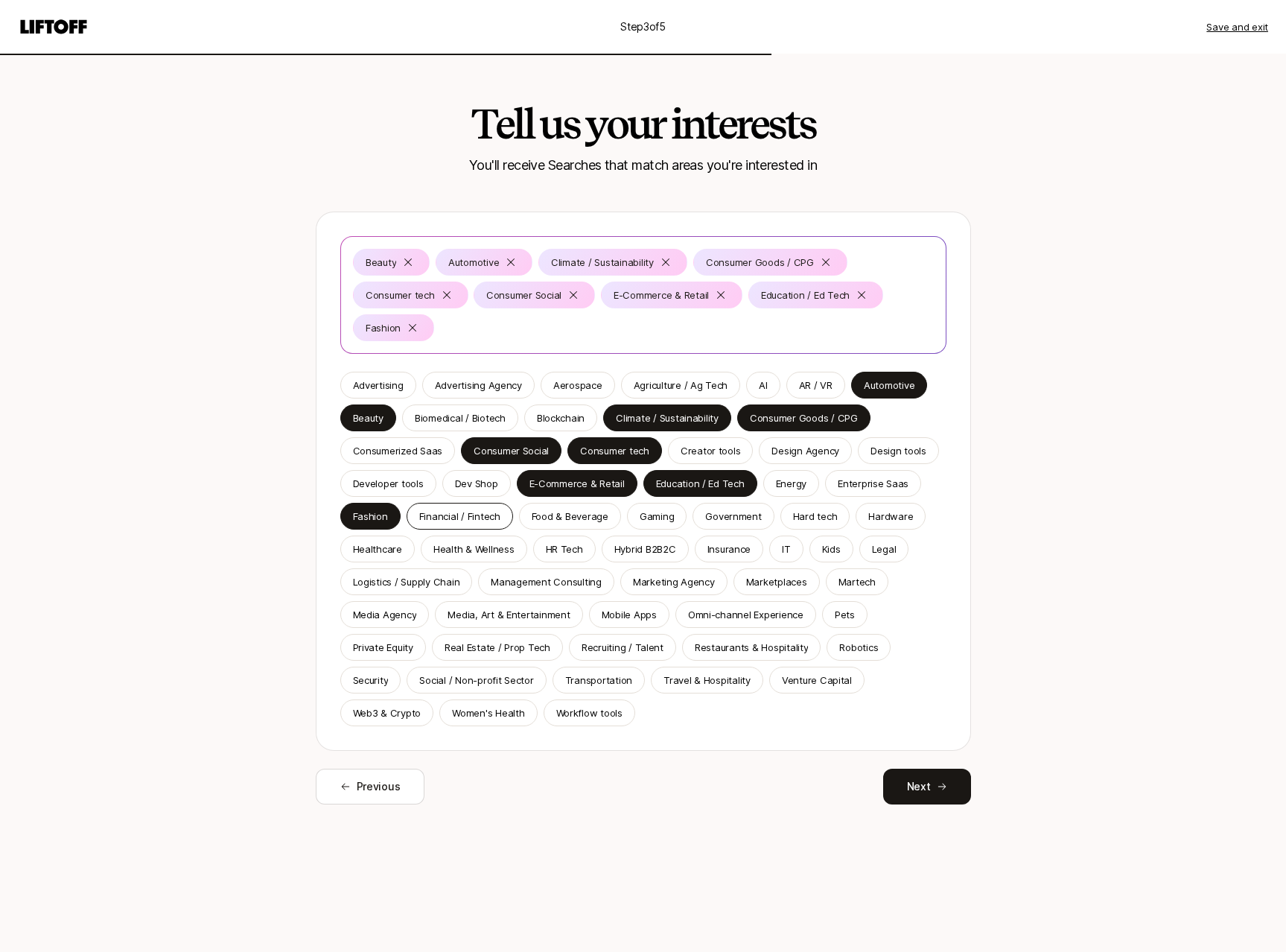
click at [463, 520] on p "Financial / Fintech" at bounding box center [460, 516] width 81 height 15
click at [569, 521] on p "Food & Beverage" at bounding box center [570, 516] width 76 height 15
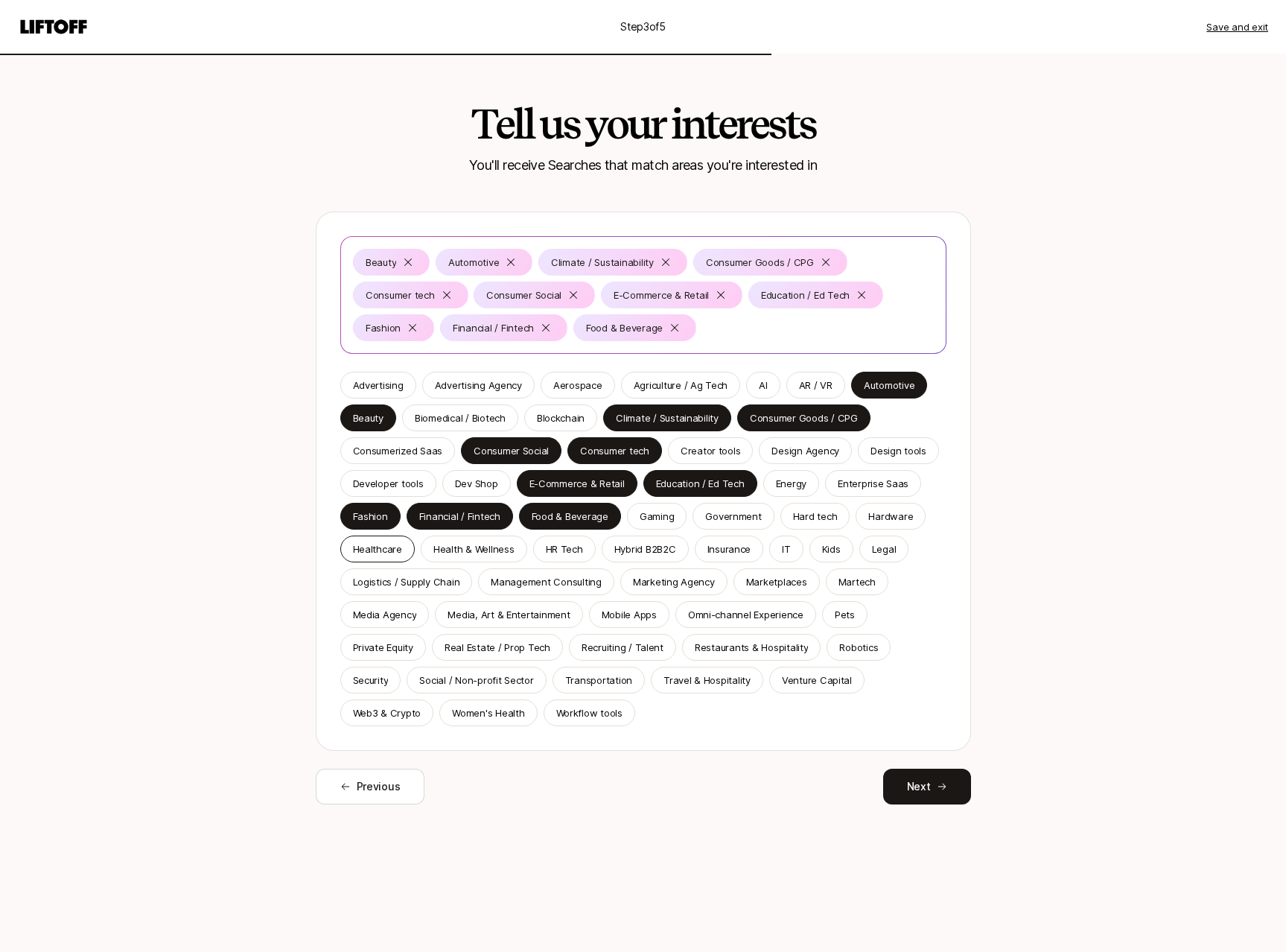
click at [383, 551] on p "Healthcare" at bounding box center [377, 549] width 49 height 15
click at [490, 552] on p "Health & Wellness" at bounding box center [474, 549] width 81 height 15
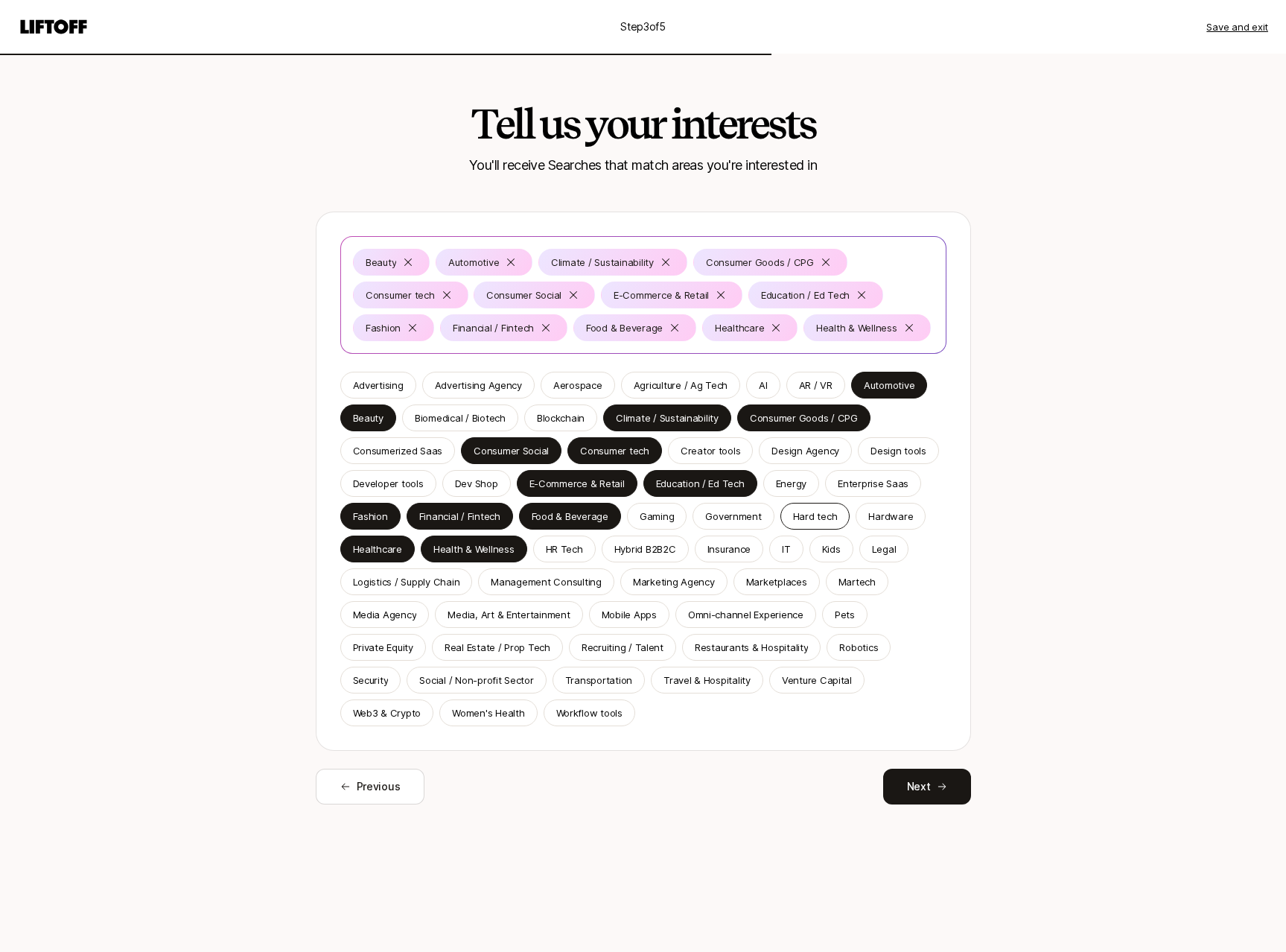
click at [836, 549] on p "Kids" at bounding box center [831, 549] width 18 height 15
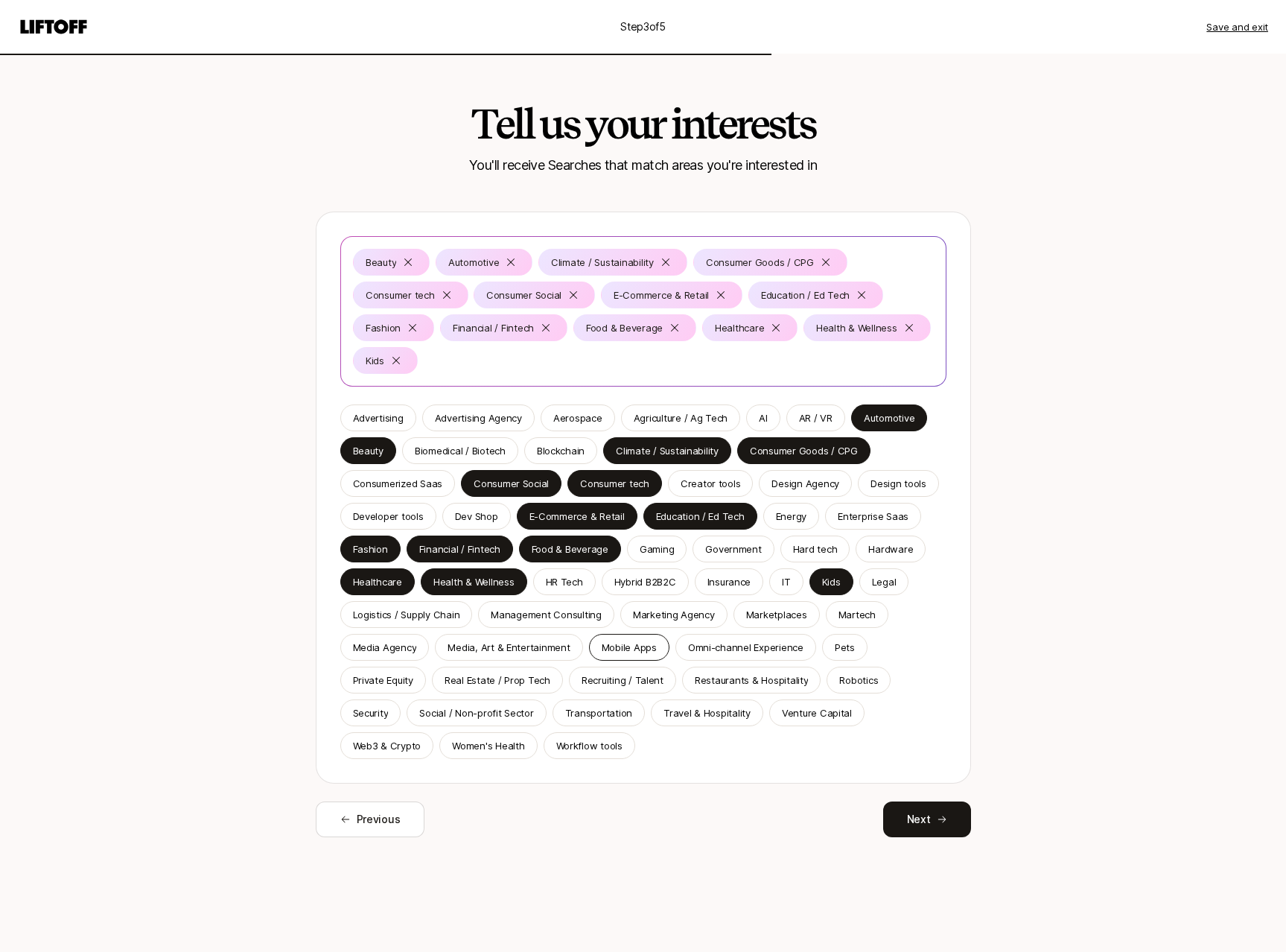
click at [628, 648] on p "Mobile Apps" at bounding box center [629, 647] width 55 height 15
click at [743, 673] on p "Restaurants & Hospitality" at bounding box center [751, 680] width 114 height 15
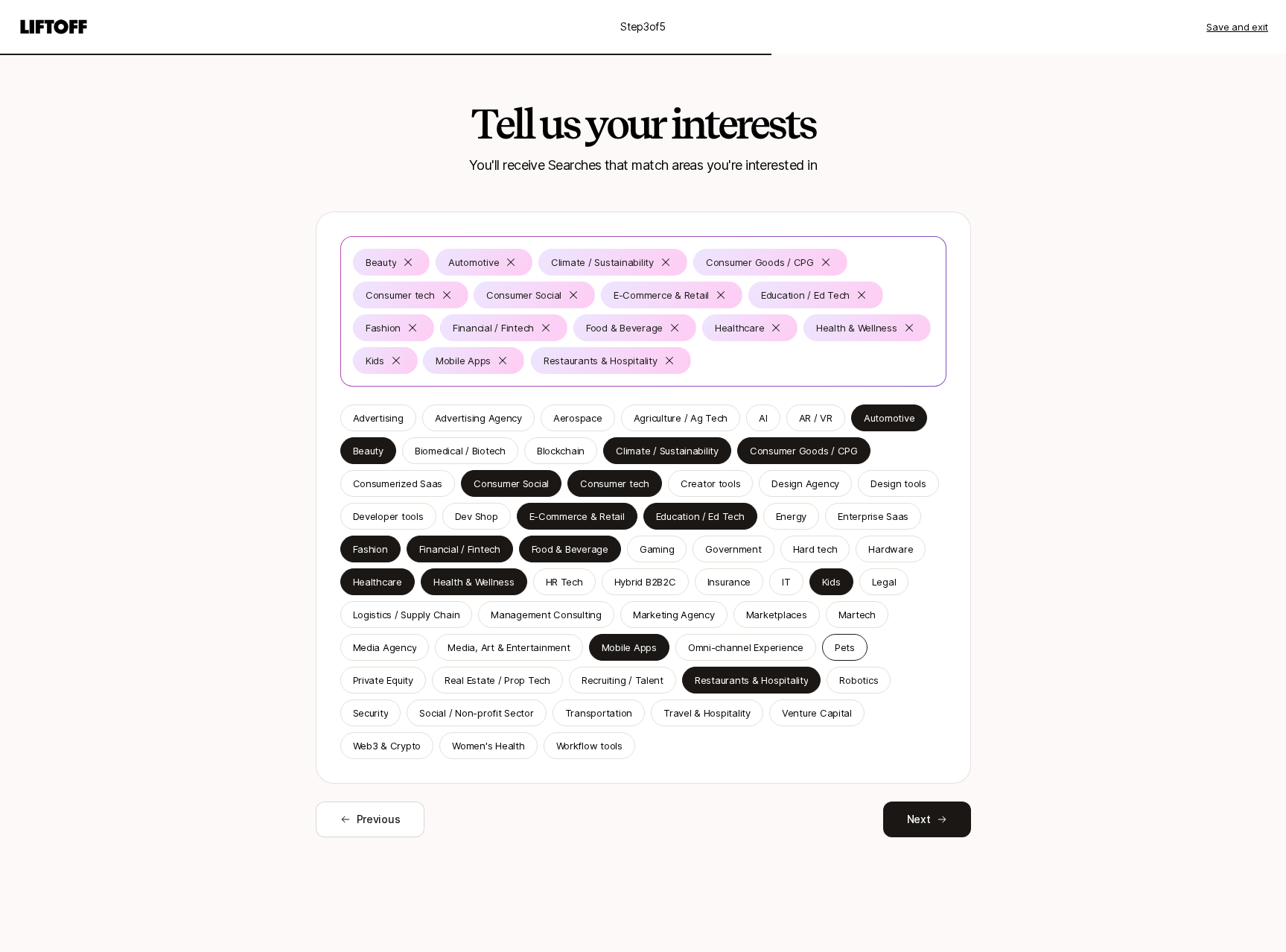
click at [845, 648] on p "Pets" at bounding box center [845, 647] width 20 height 15
click at [735, 365] on icon at bounding box center [740, 360] width 12 height 12
click at [704, 704] on div "Travel & Hospitality" at bounding box center [707, 712] width 113 height 27
drag, startPoint x: 467, startPoint y: 746, endPoint x: 479, endPoint y: 758, distance: 17.0
click at [469, 746] on p "Women's Health" at bounding box center [488, 746] width 72 height 15
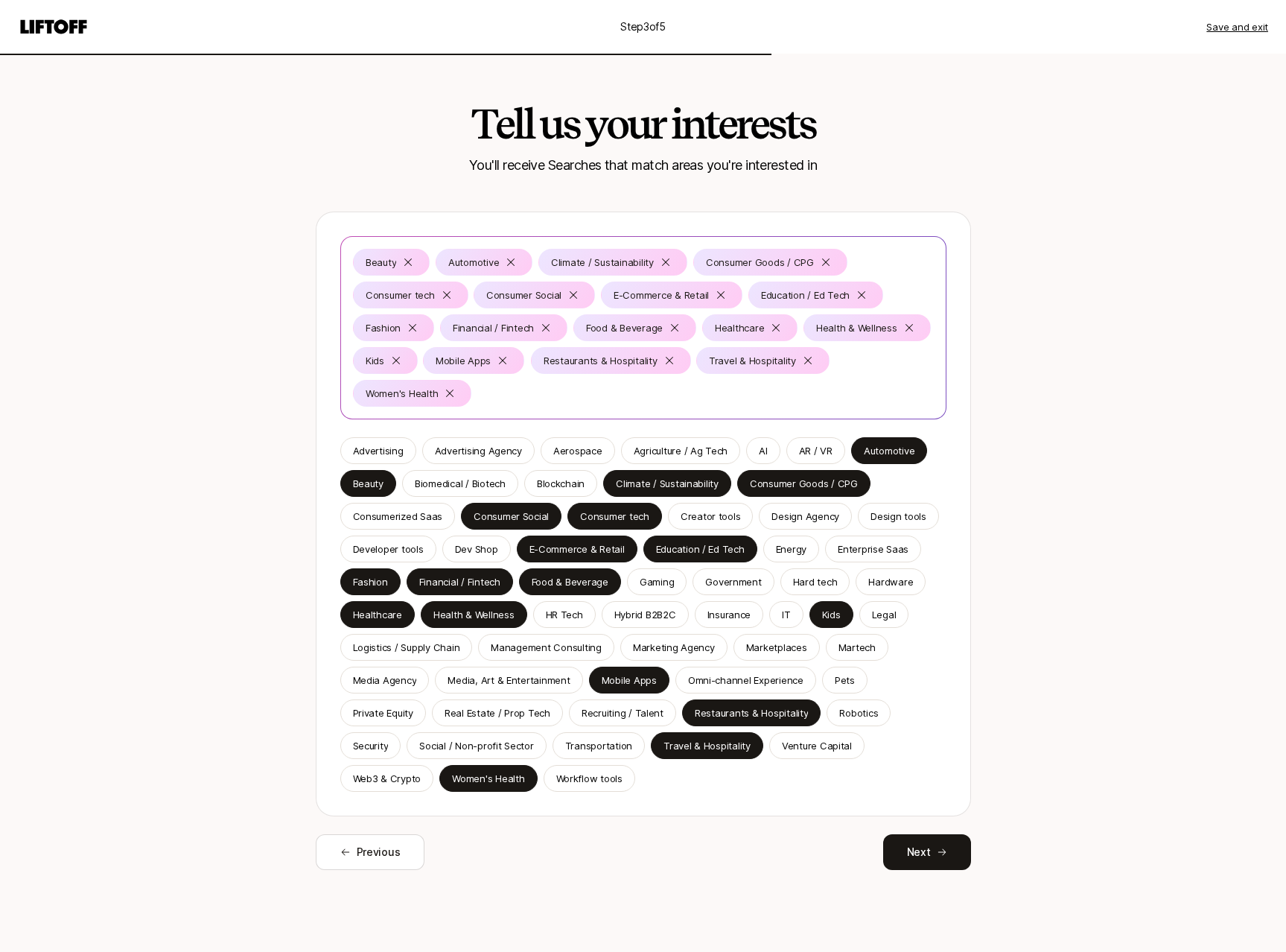
drag, startPoint x: 842, startPoint y: 684, endPoint x: 831, endPoint y: 696, distance: 16.3
click at [842, 686] on p "Pets" at bounding box center [845, 680] width 20 height 15
click at [518, 677] on p "Media, Art & Entertainment" at bounding box center [508, 680] width 122 height 15
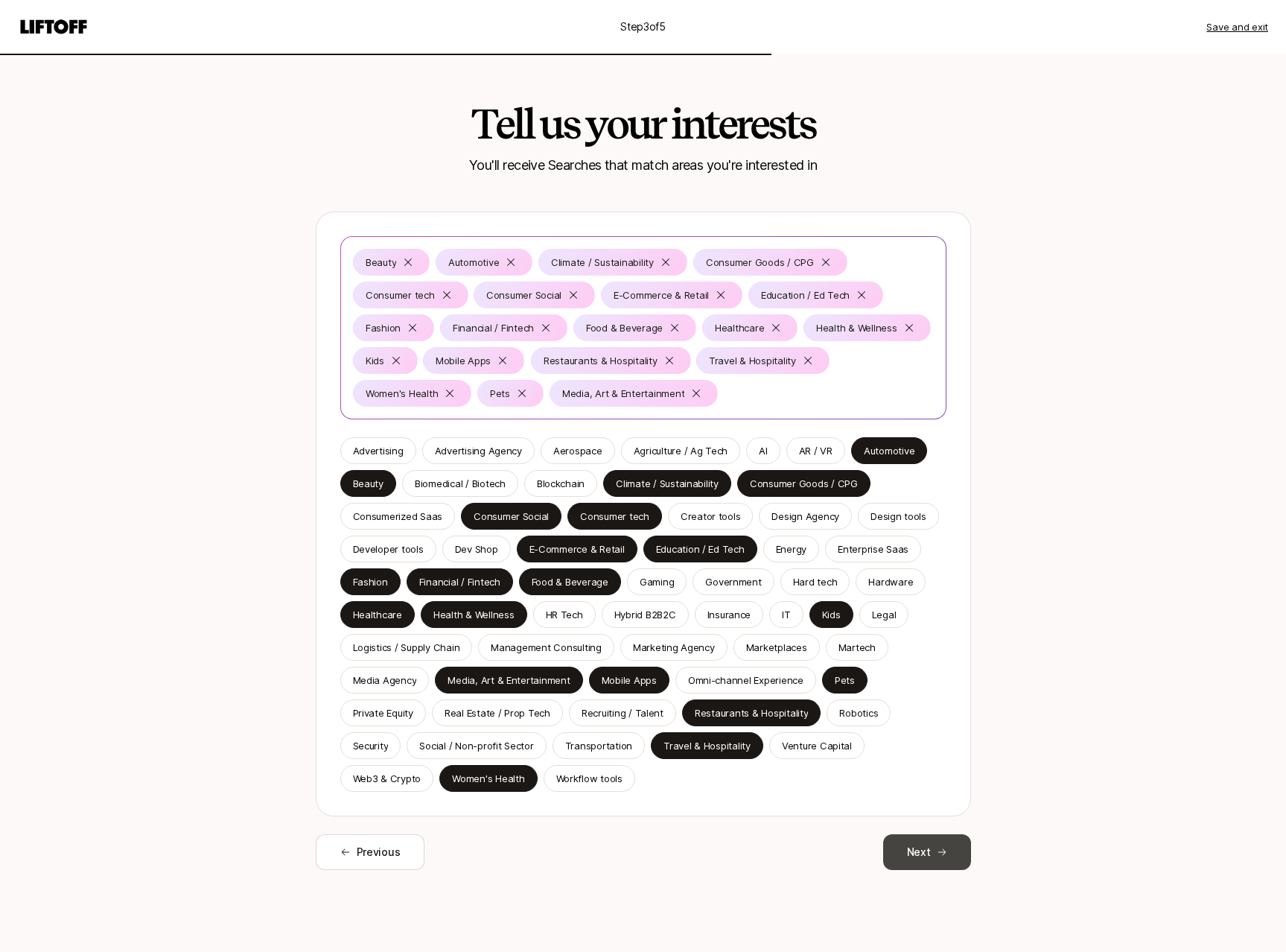
click at [923, 857] on button "Next" at bounding box center [927, 852] width 88 height 36
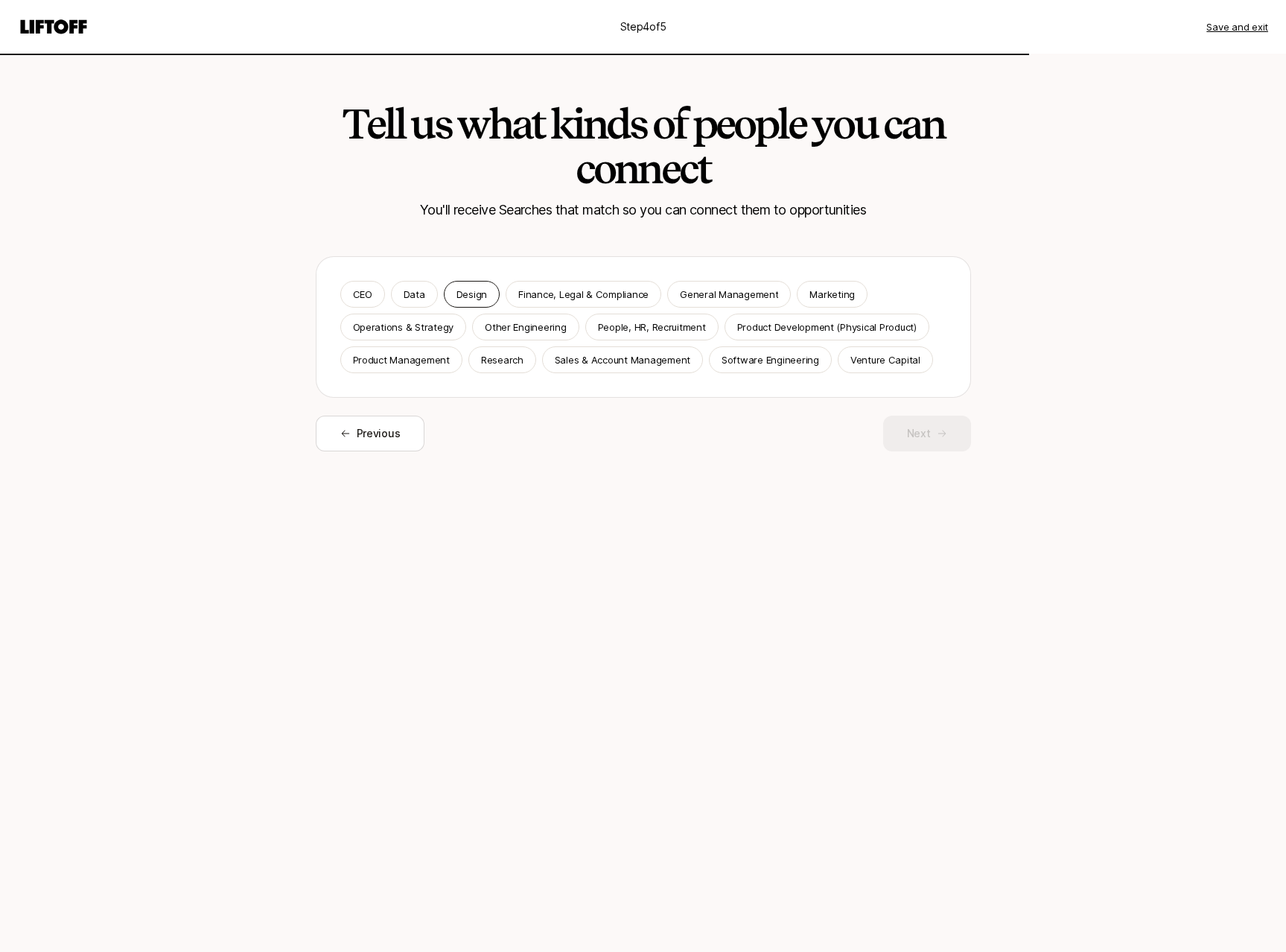
click at [474, 299] on p "Design" at bounding box center [471, 294] width 31 height 15
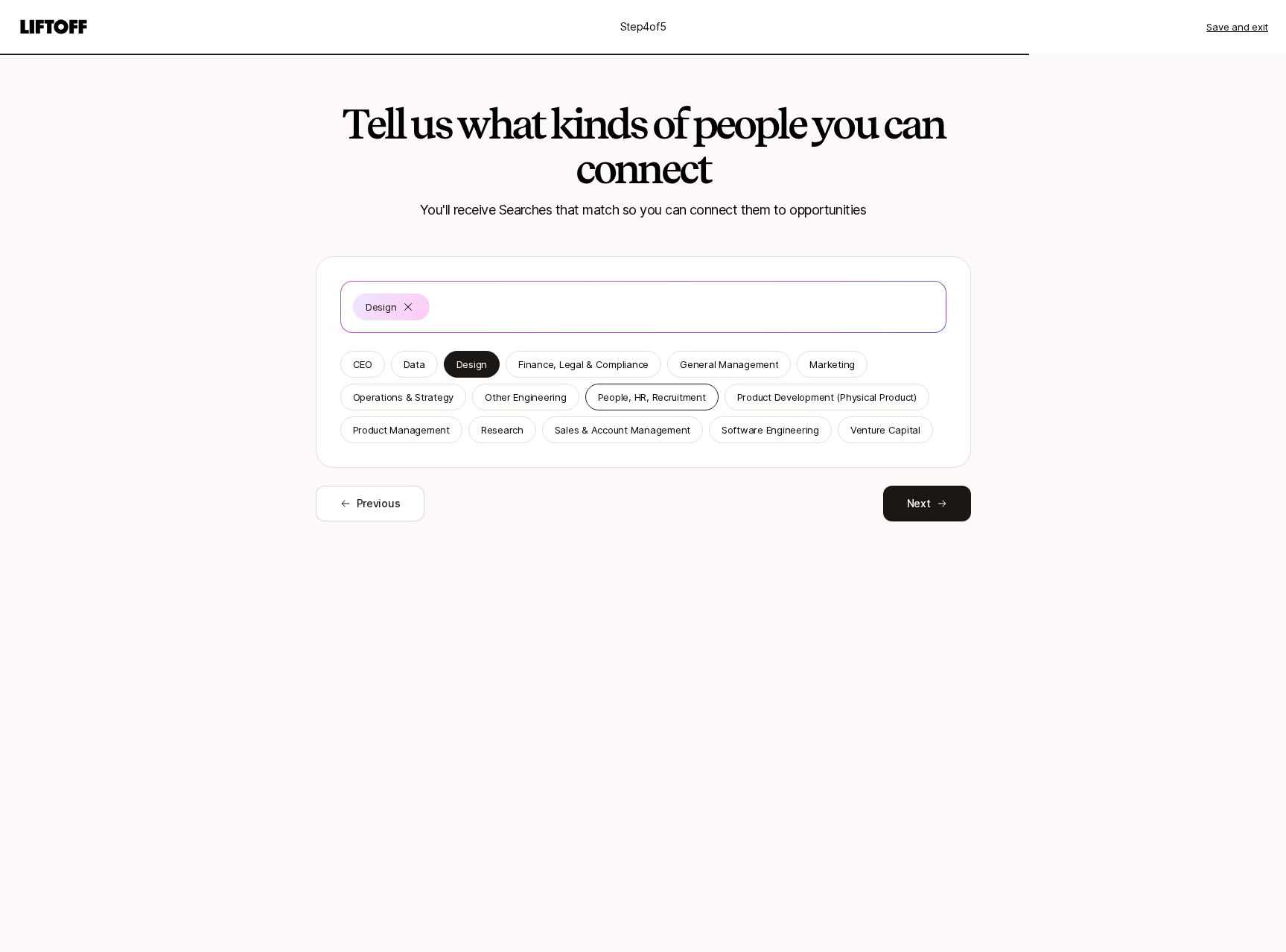
click at [646, 402] on p "People, HR, Recruitment" at bounding box center [652, 397] width 108 height 15
click at [439, 439] on div "Product Management" at bounding box center [400, 430] width 122 height 27
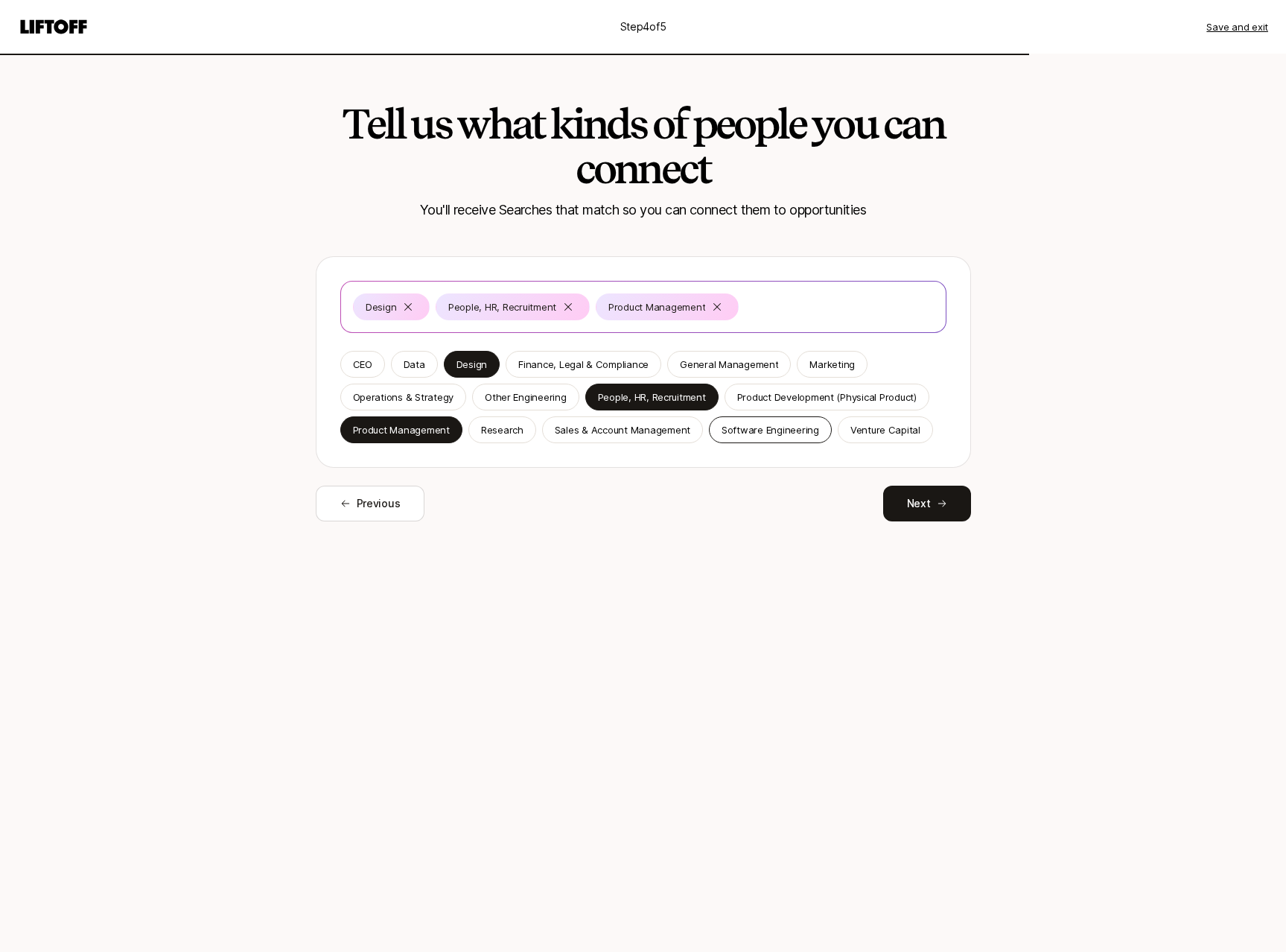
click at [799, 431] on p "Software Engineering" at bounding box center [770, 430] width 98 height 15
click at [624, 434] on p "Sales & Account Management" at bounding box center [622, 430] width 135 height 15
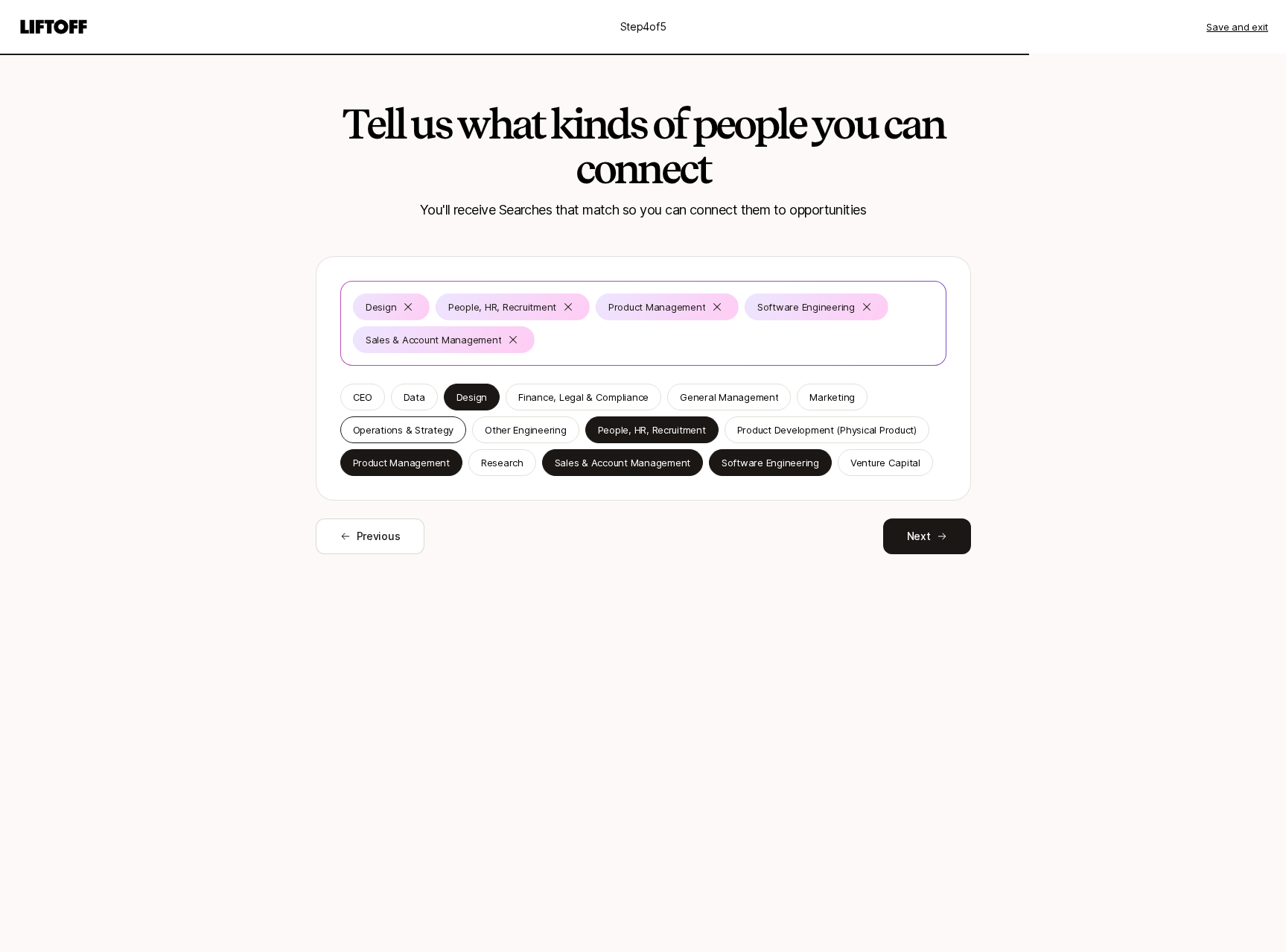
click at [438, 436] on p "Operations & Strategy" at bounding box center [404, 430] width 101 height 15
click at [952, 537] on button "Next" at bounding box center [927, 536] width 88 height 36
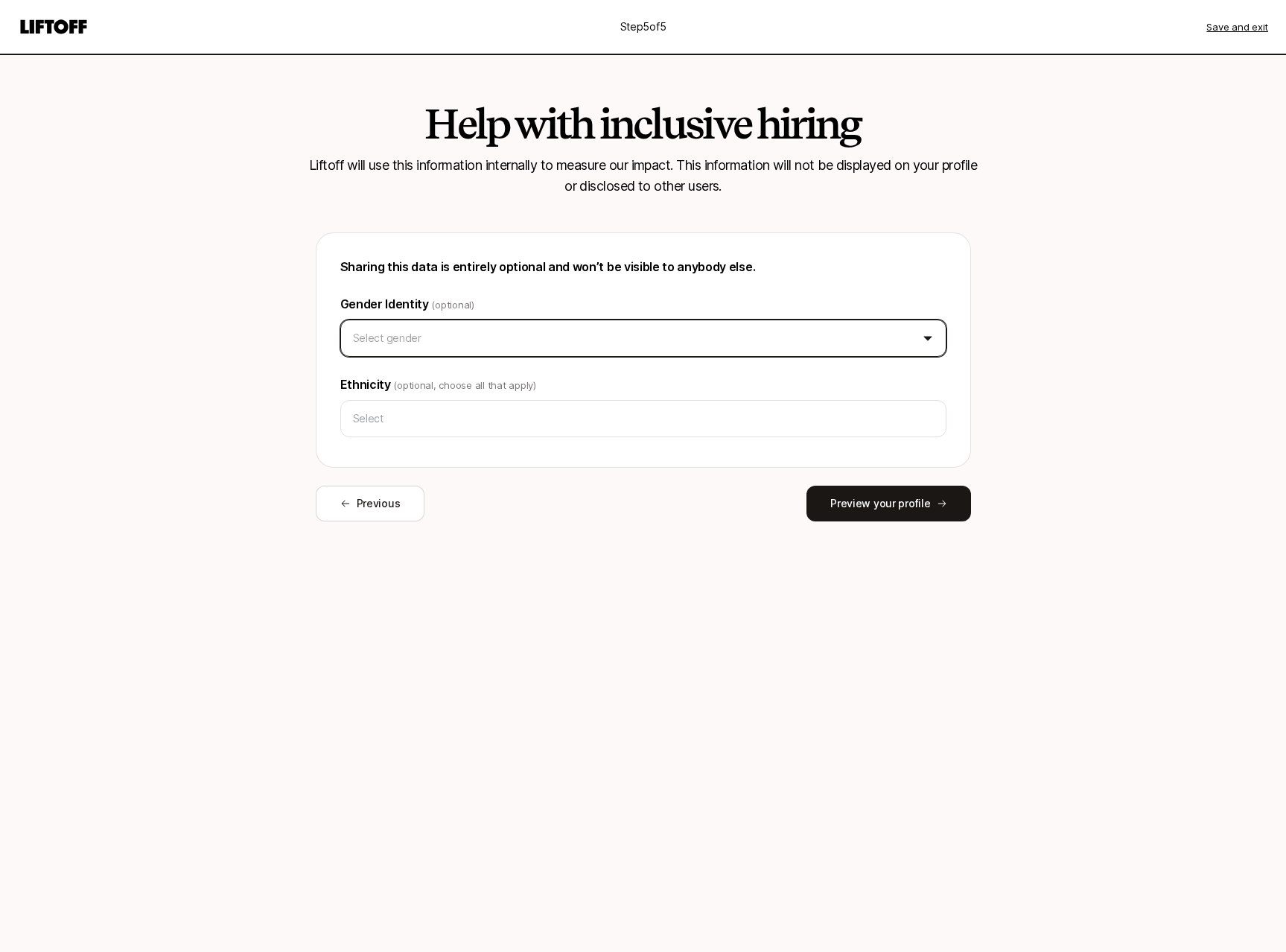
click at [445, 333] on button "Select gender" at bounding box center [643, 338] width 606 height 37
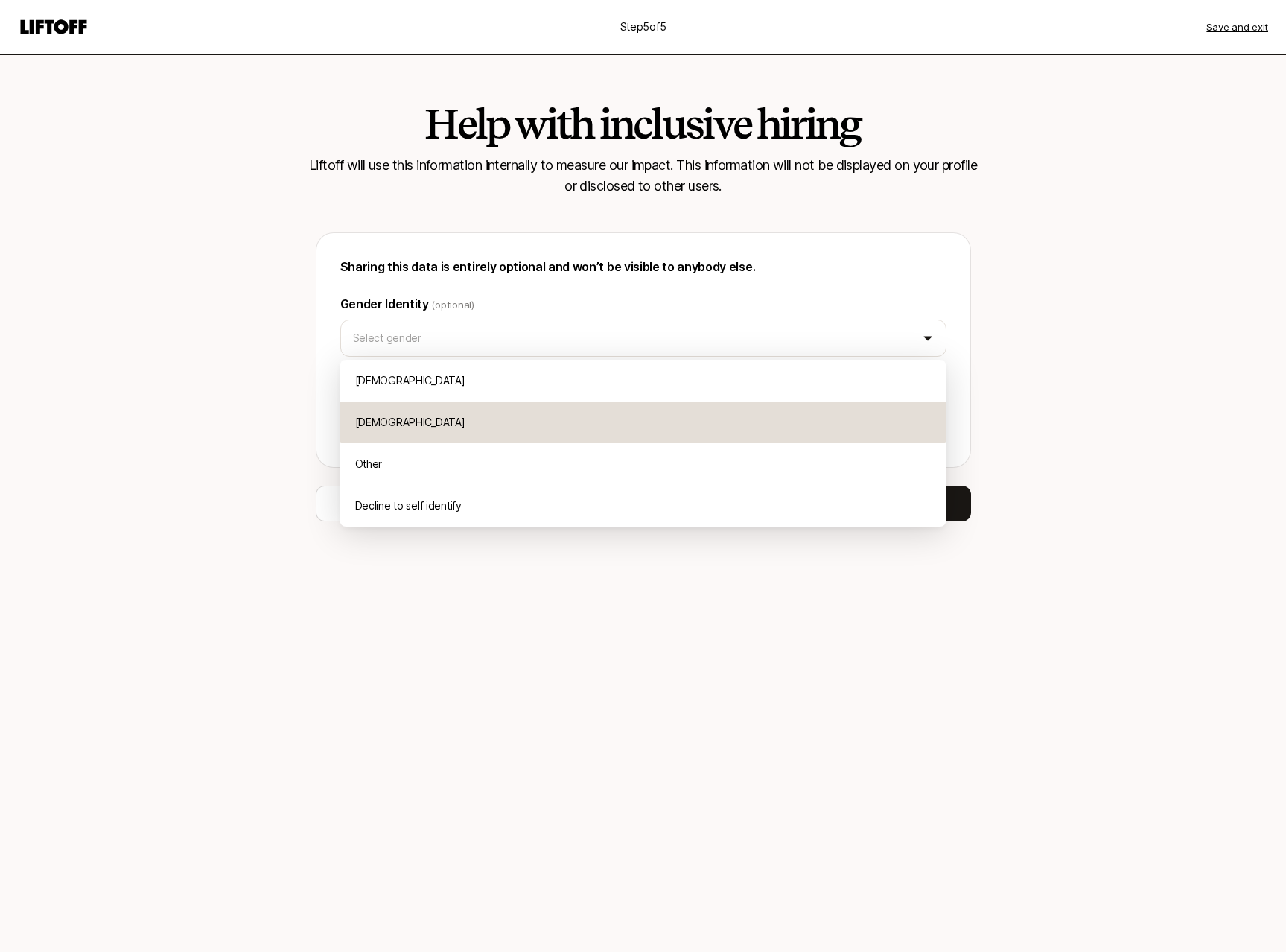
click at [394, 436] on div "Female" at bounding box center [643, 422] width 606 height 41
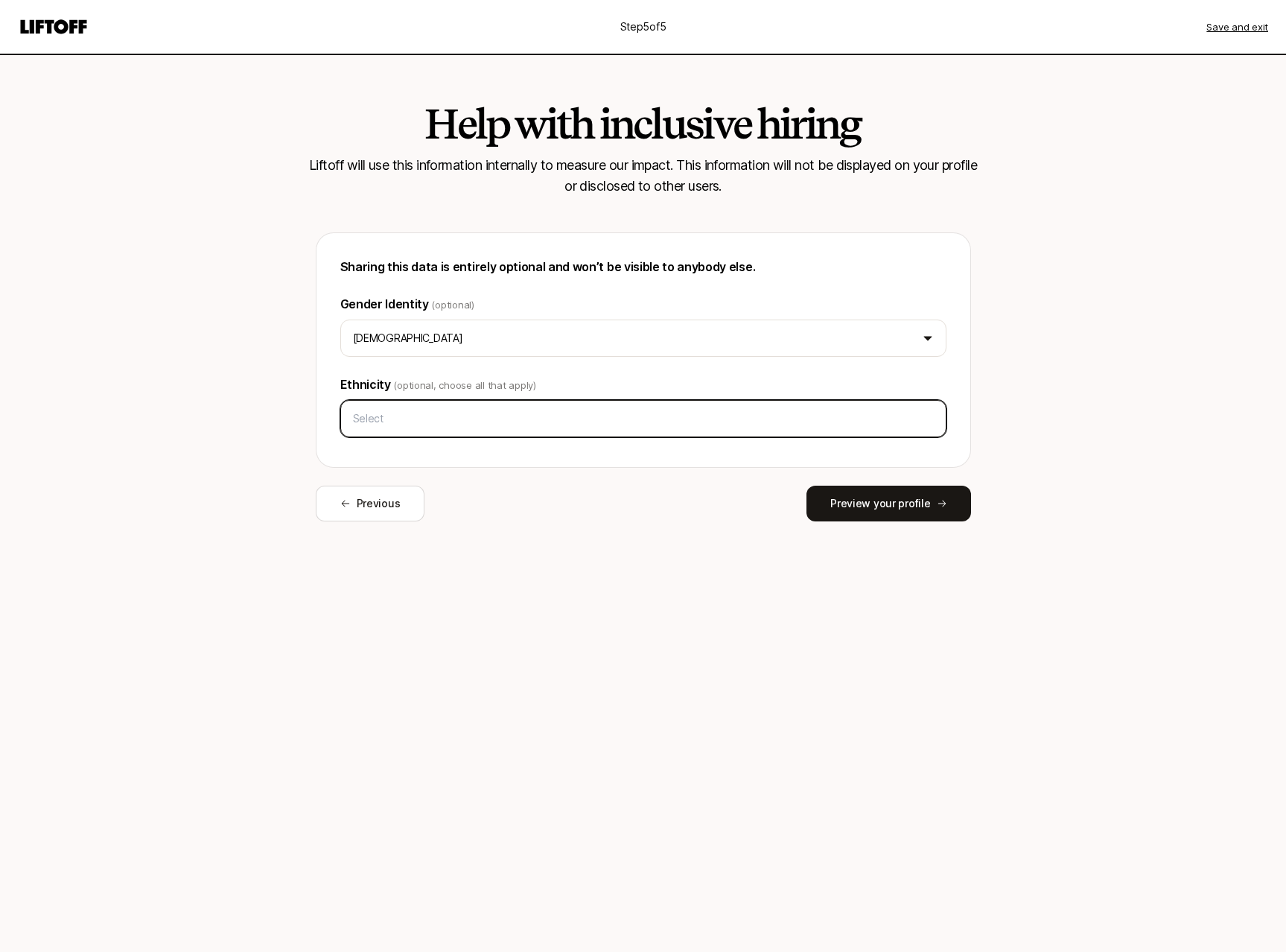
click at [421, 425] on input "text" at bounding box center [643, 419] width 593 height 27
drag, startPoint x: 938, startPoint y: 246, endPoint x: 947, endPoint y: 295, distance: 49.8
click at [758, 415] on input "text" at bounding box center [643, 419] width 593 height 27
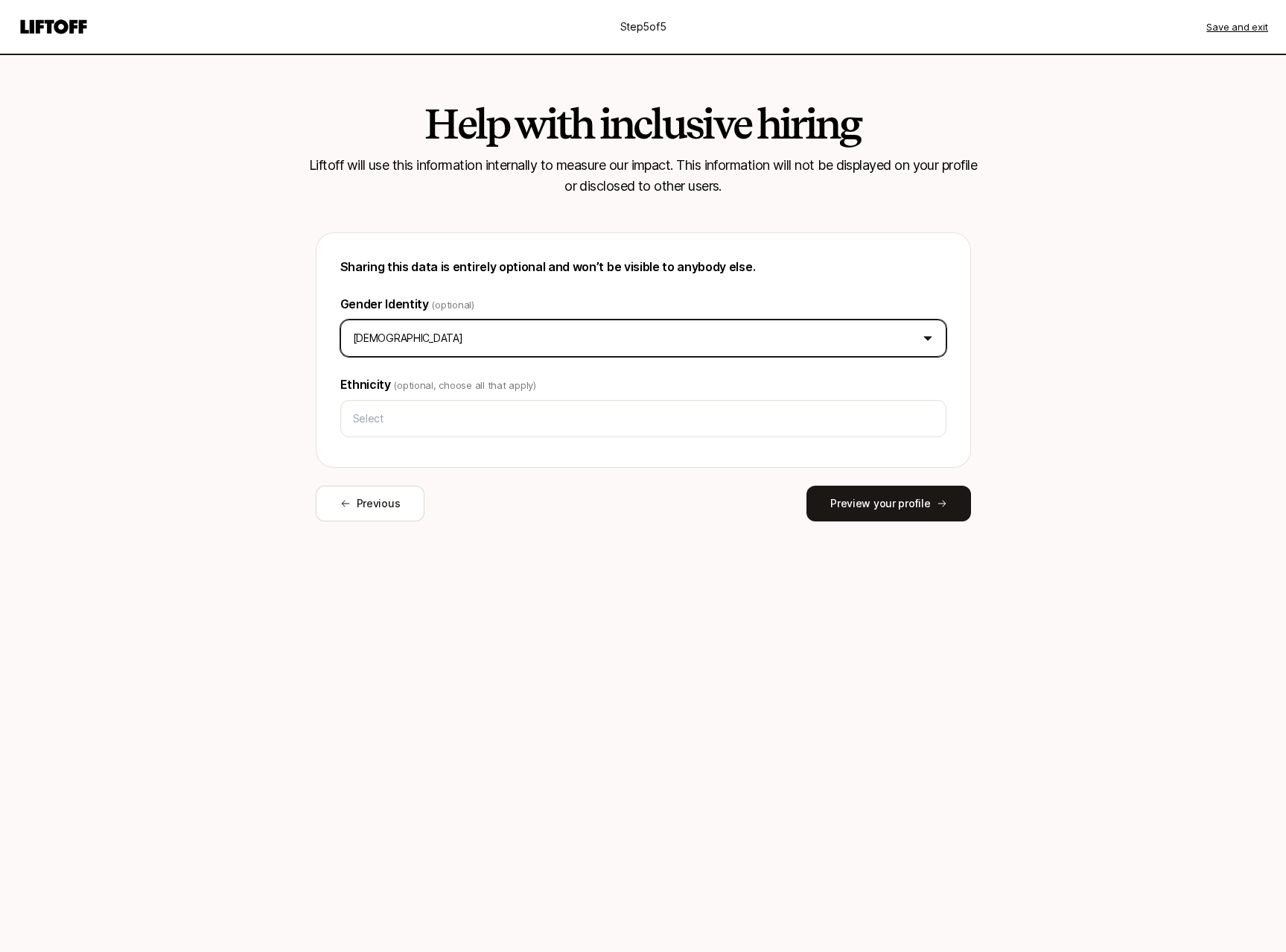
drag, startPoint x: 941, startPoint y: 256, endPoint x: 749, endPoint y: 381, distance: 229.1
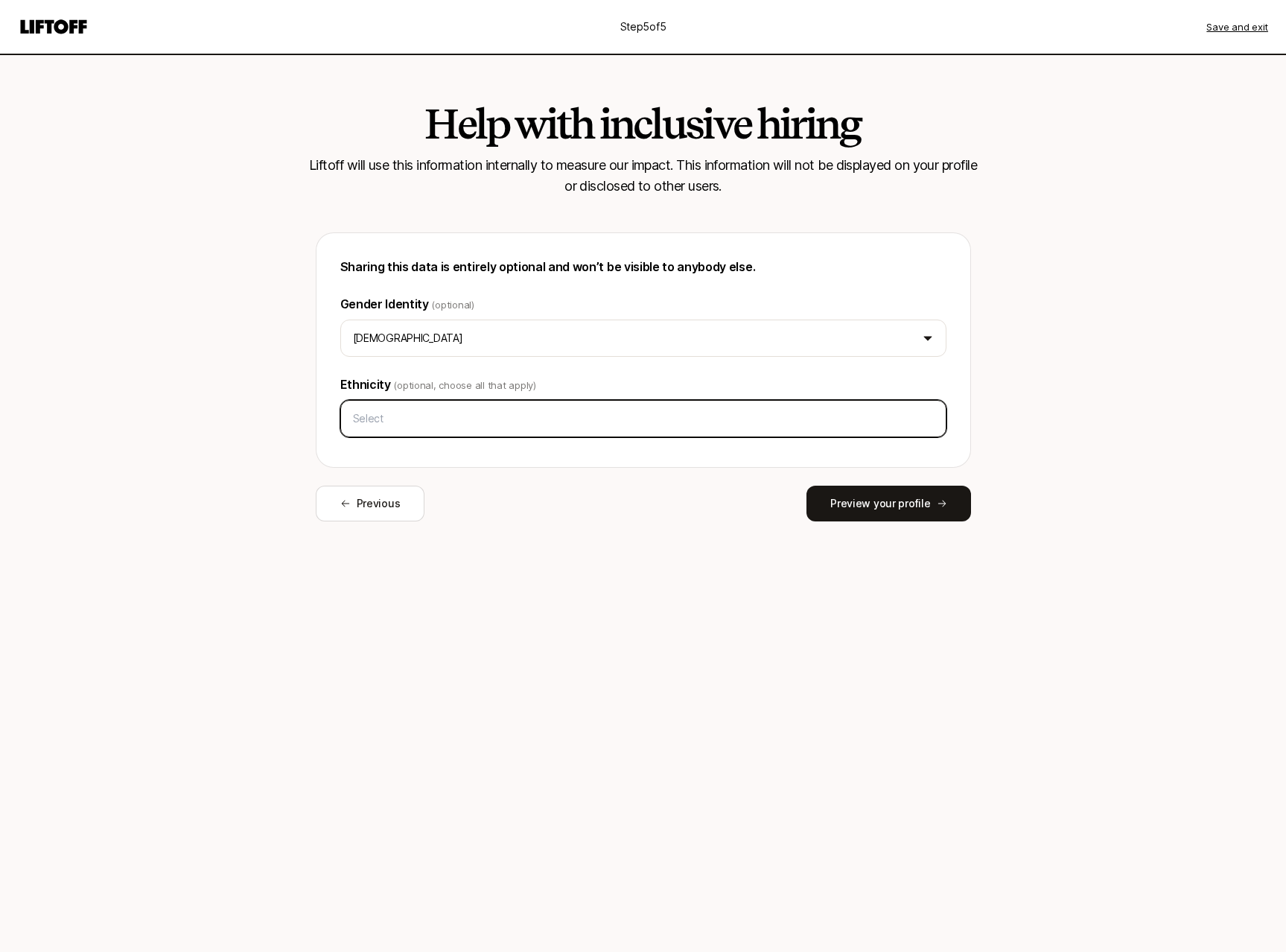
click at [631, 428] on input "text" at bounding box center [643, 419] width 593 height 27
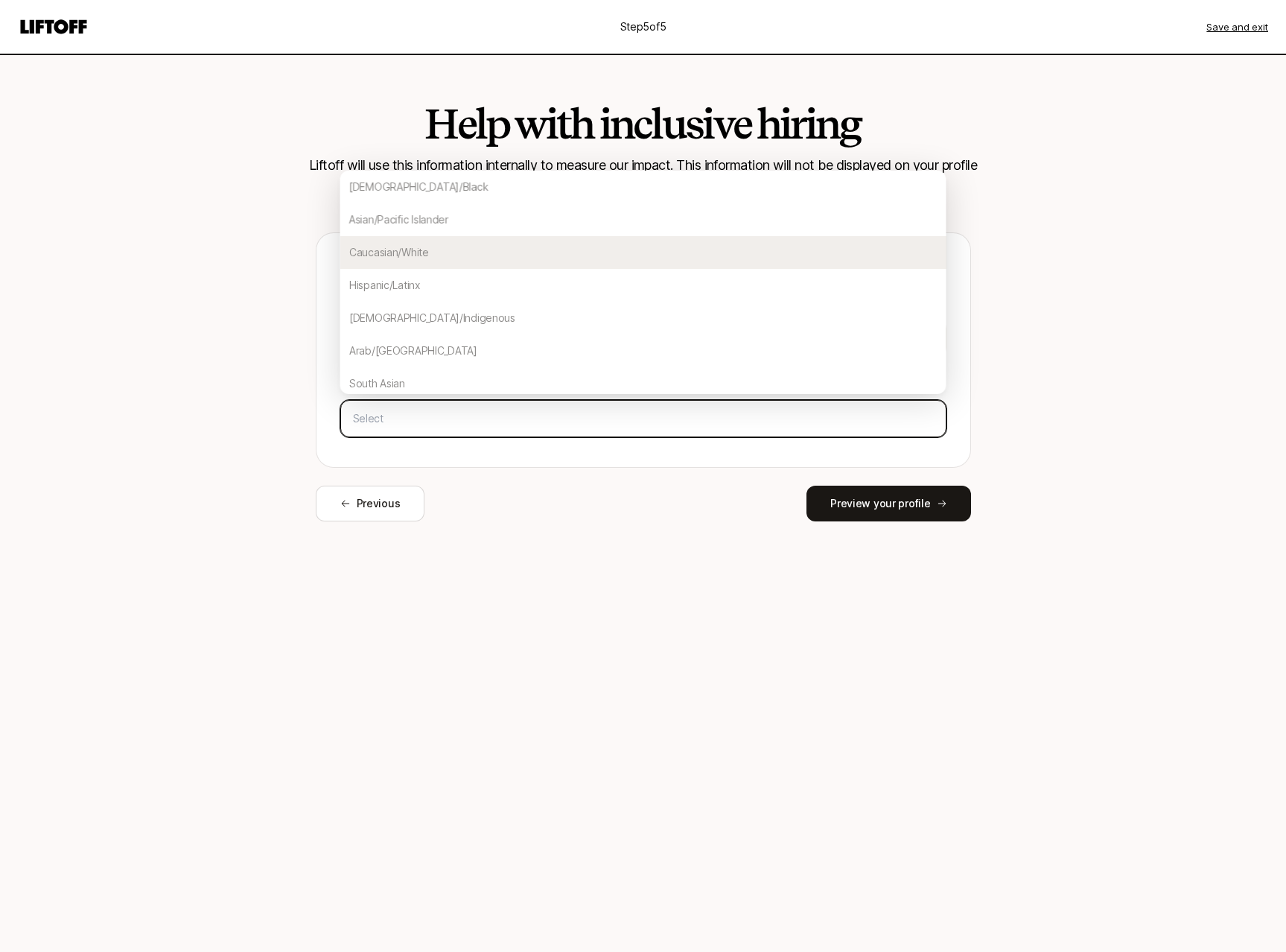
click at [434, 252] on div "Caucasian/White" at bounding box center [643, 253] width 606 height 33
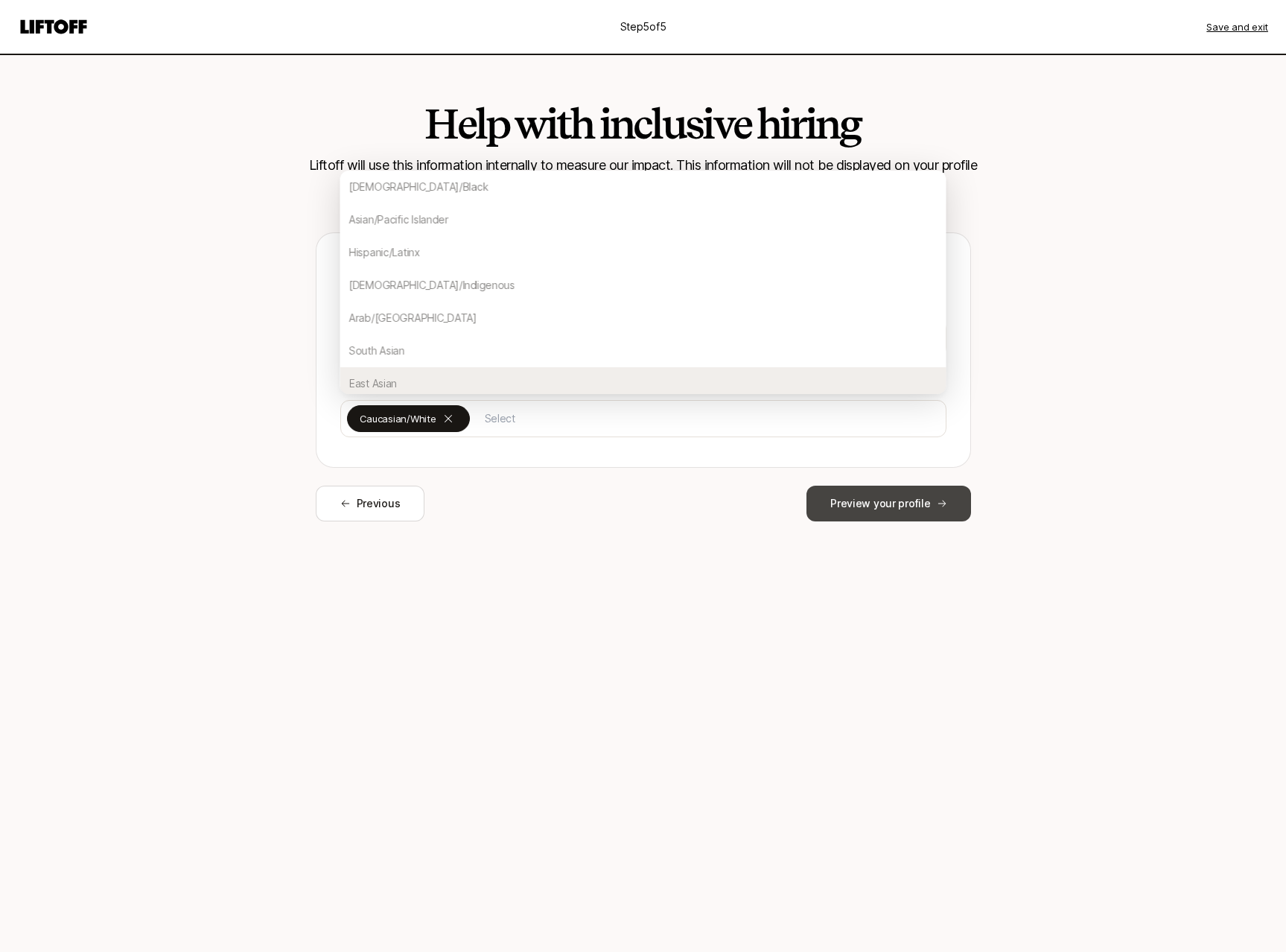
click at [890, 510] on button "Preview your profile" at bounding box center [889, 503] width 164 height 36
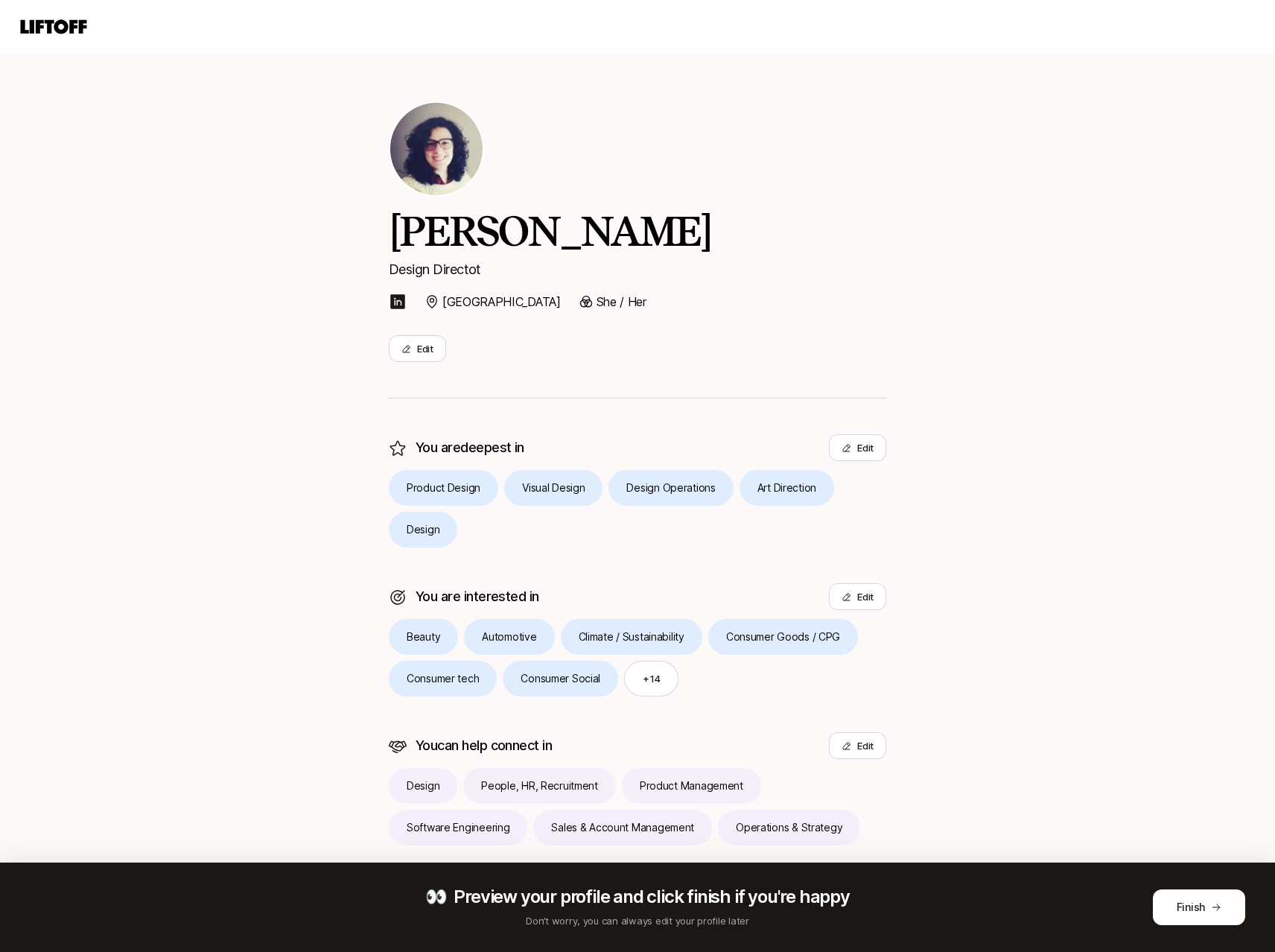
scroll to position [12, 0]
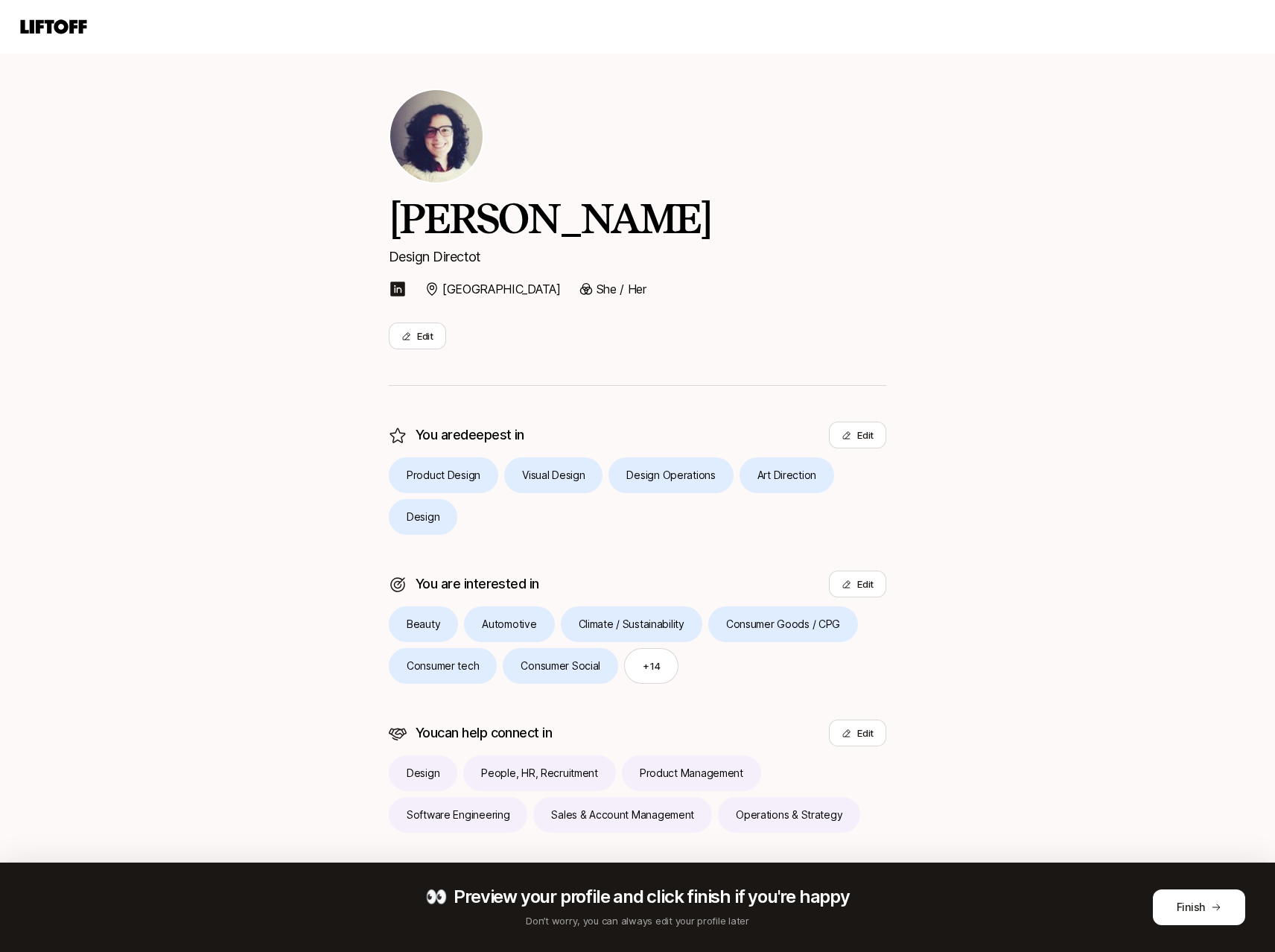
click at [1245, 326] on div "Isabel Sousa Design Directot Portugal She / Her Edit You are deepest in Edit Pr…" at bounding box center [637, 469] width 1275 height 964
click at [1213, 909] on icon at bounding box center [1216, 906] width 11 height 11
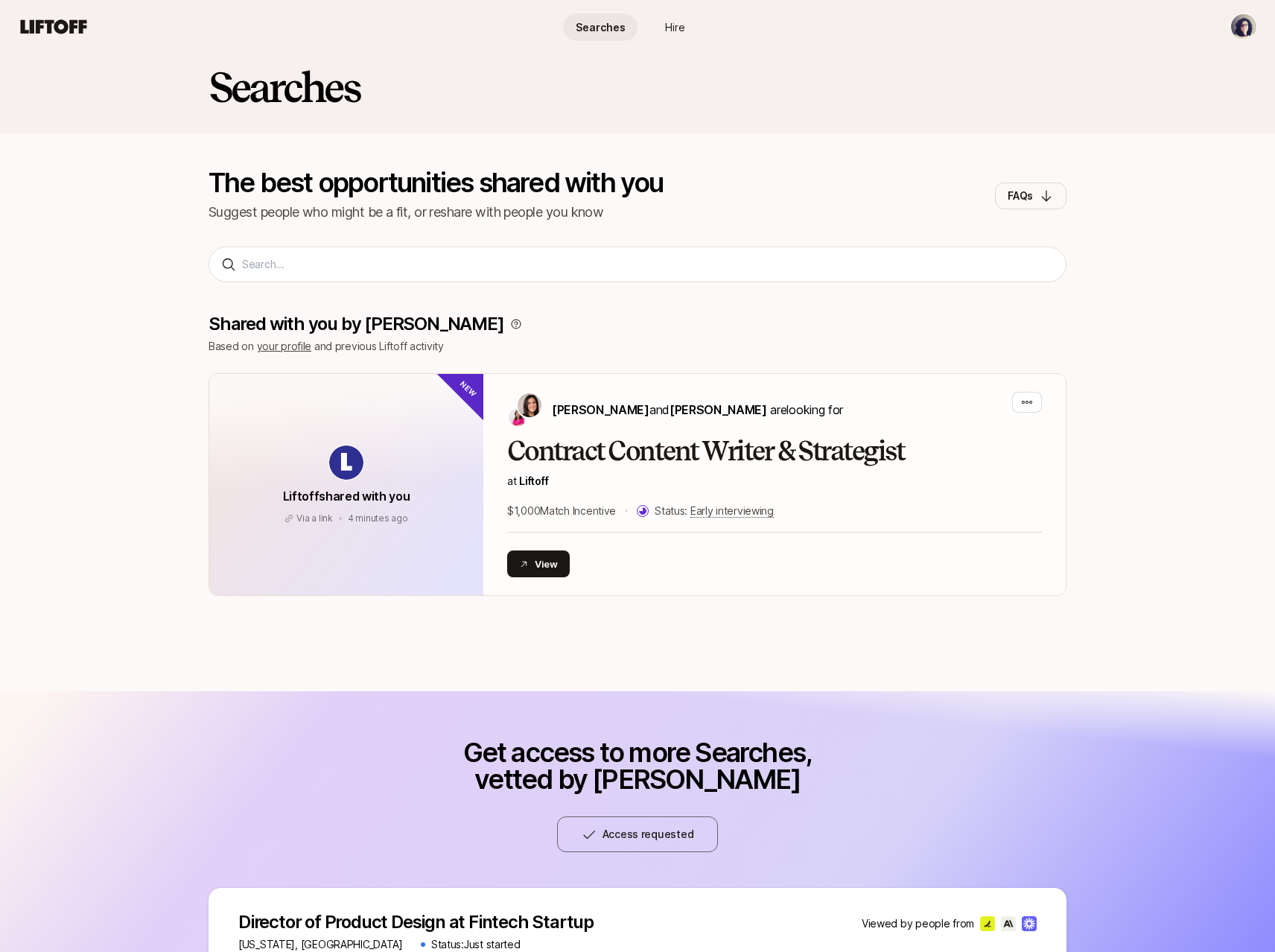
scroll to position [510, 0]
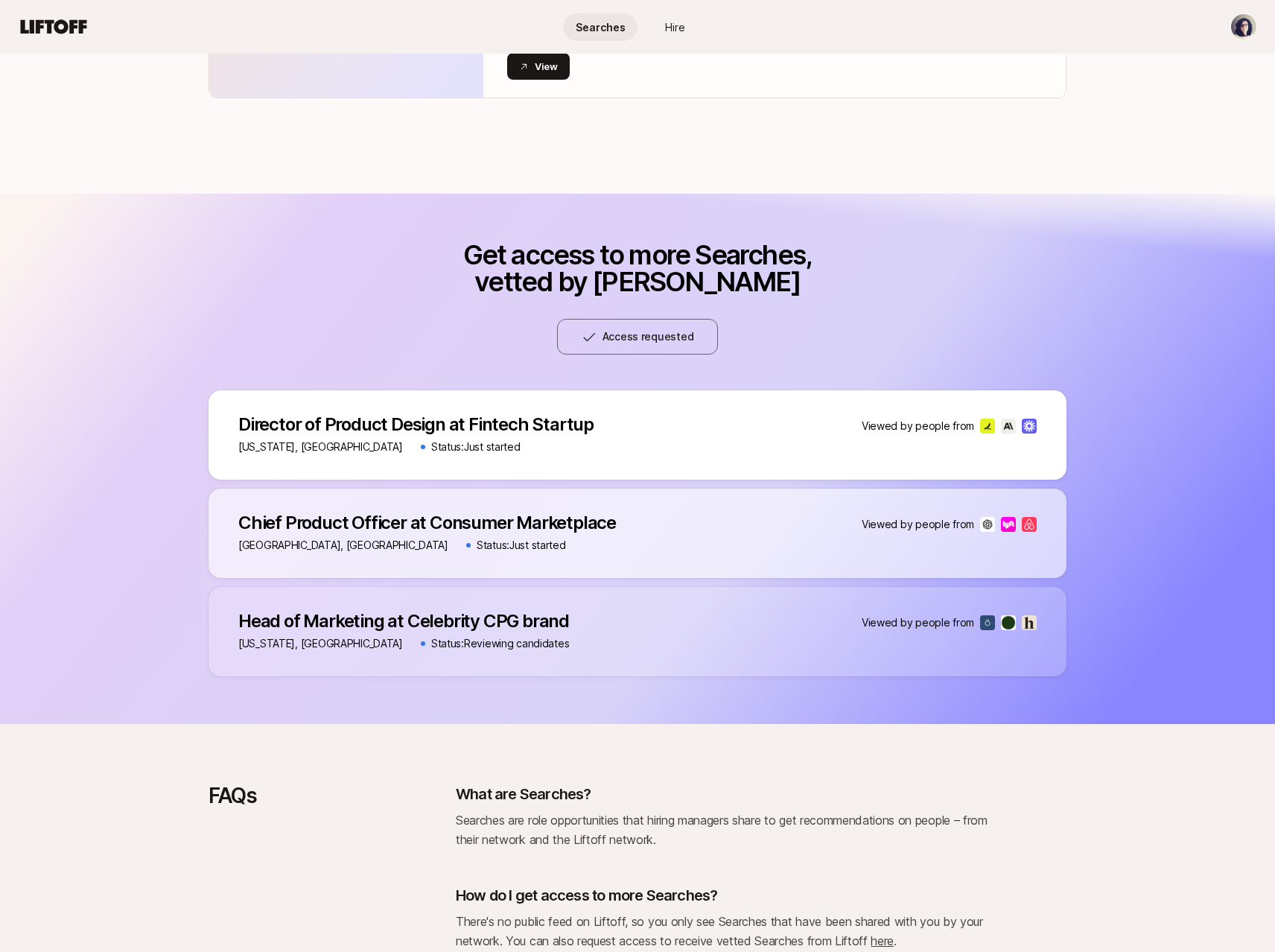
click at [960, 430] on p "Viewed by people from" at bounding box center [918, 426] width 113 height 18
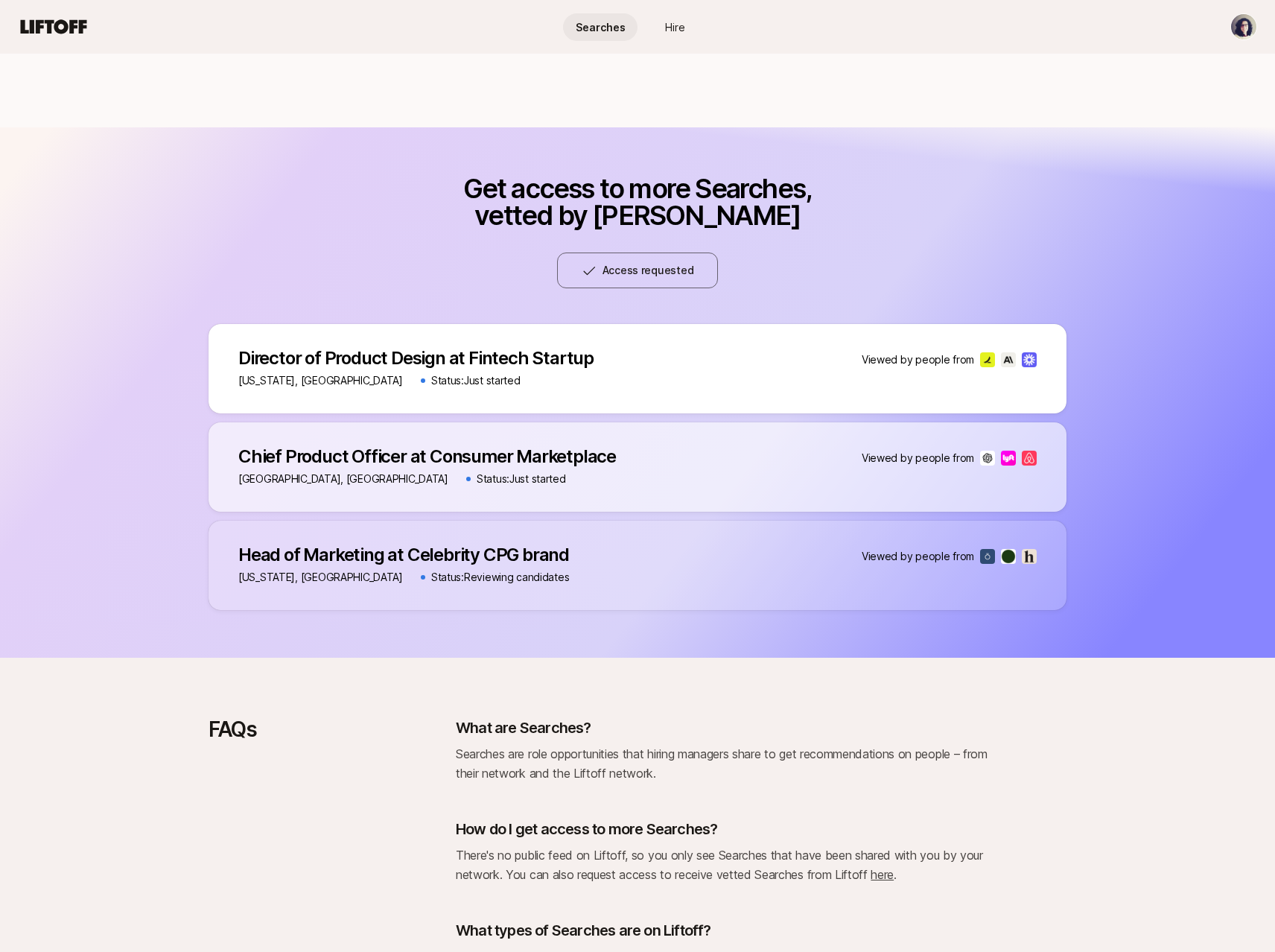
scroll to position [726, 0]
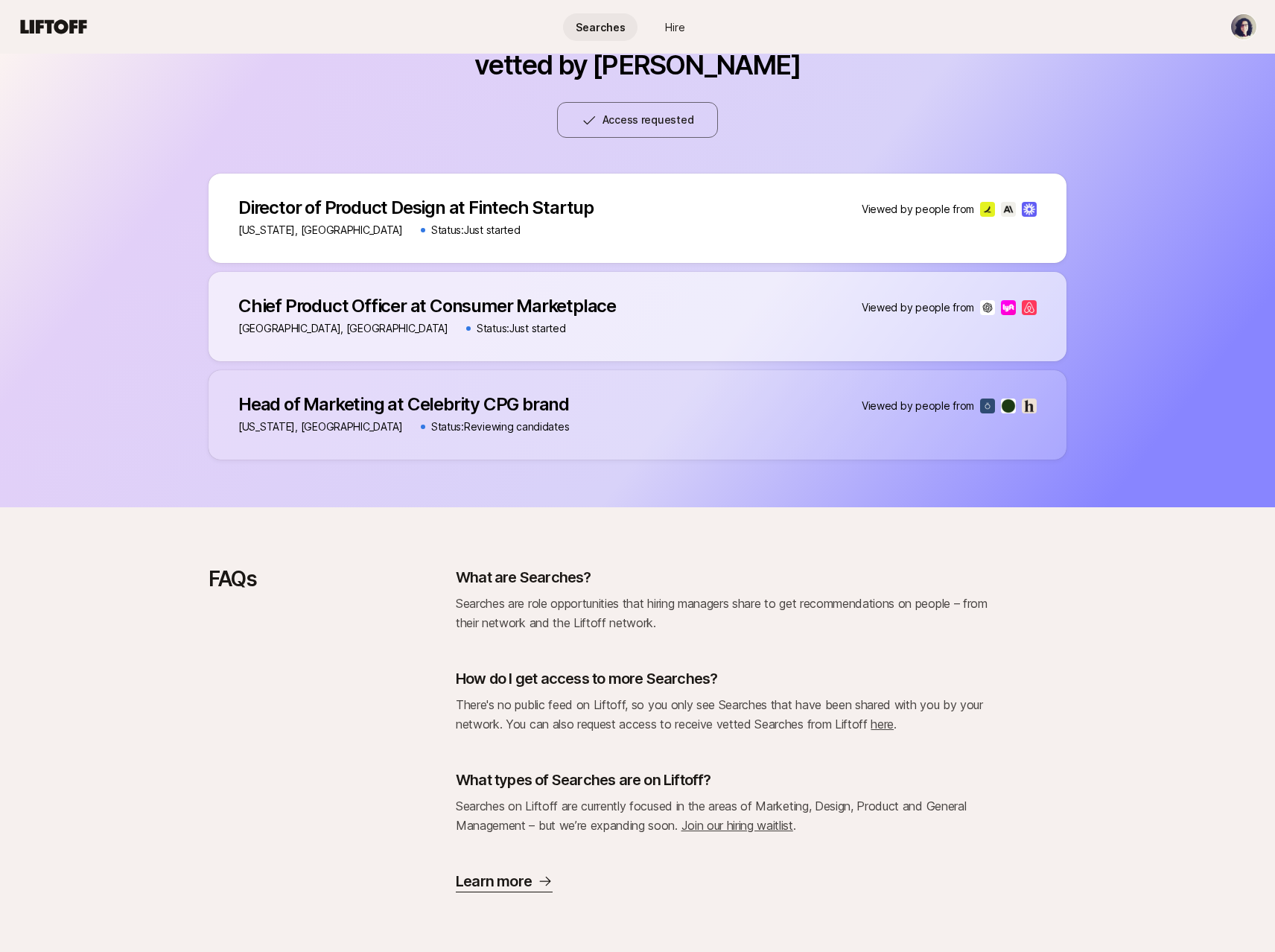
click at [832, 222] on div "Director of Product Design at Fintech Startup Director of Product Design at Fin…" at bounding box center [637, 218] width 858 height 90
click at [494, 230] on div "New York, NY Status: Just started" at bounding box center [416, 231] width 355 height 18
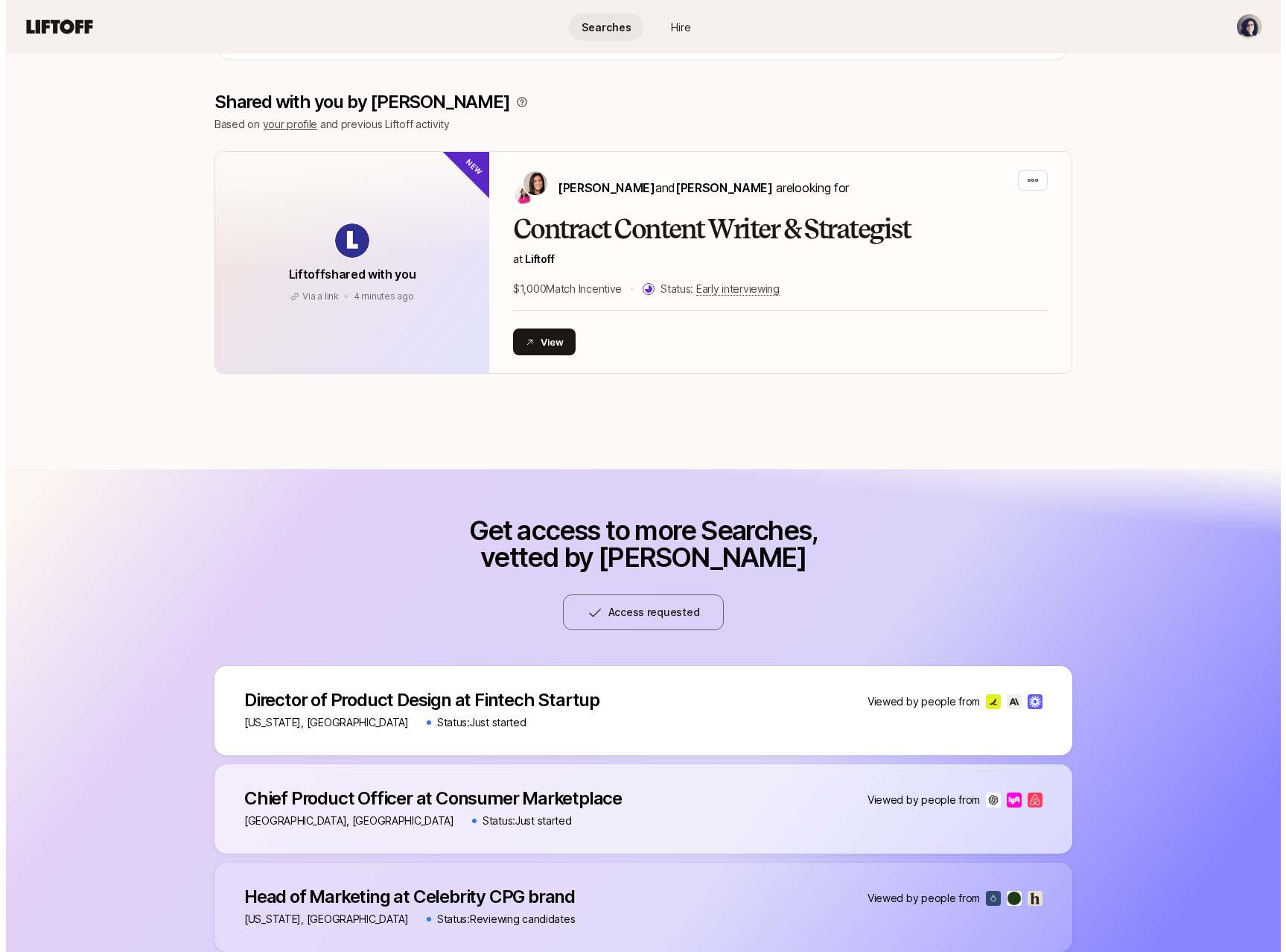
scroll to position [0, 0]
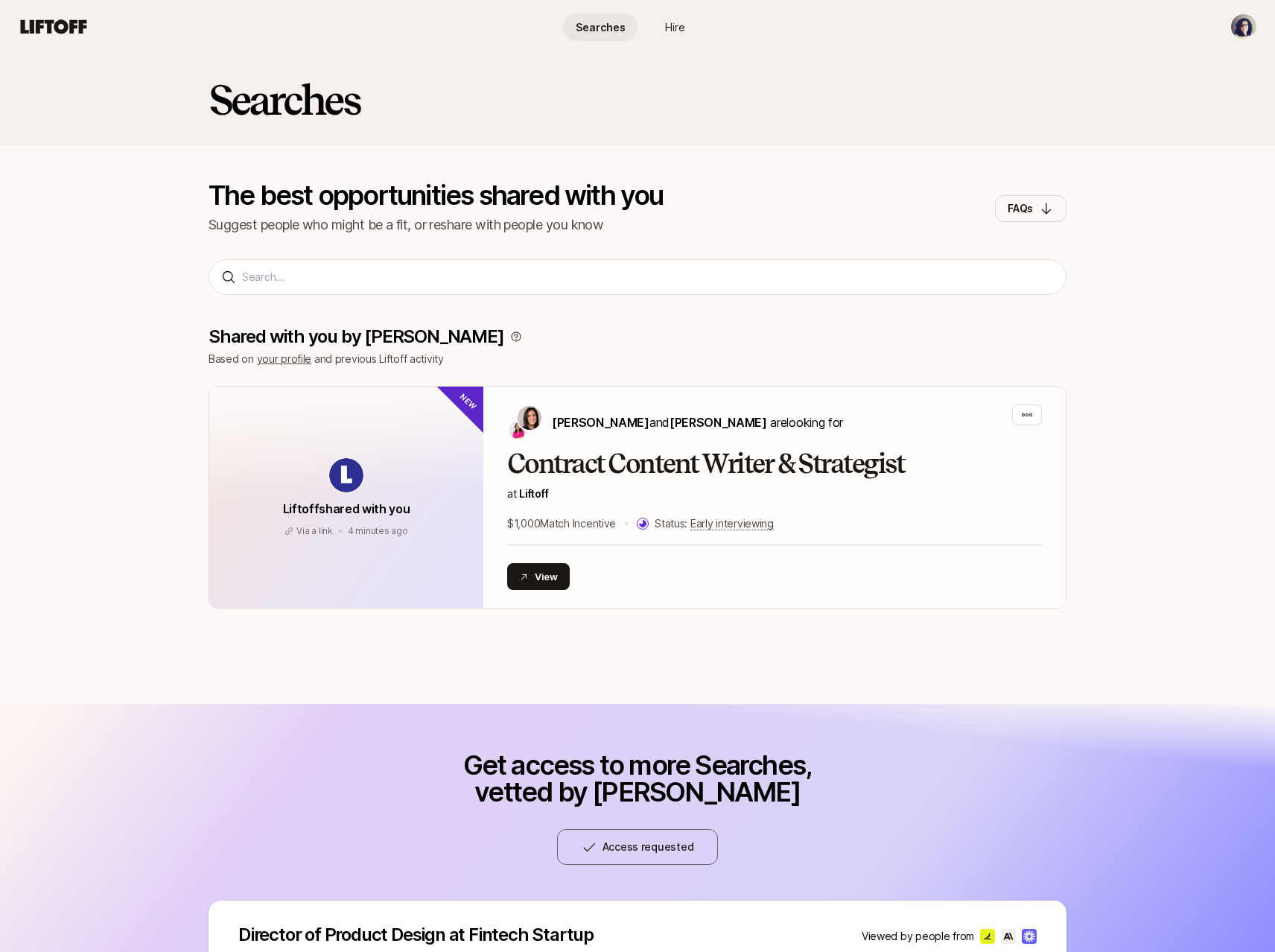
click at [679, 28] on span "Hire" at bounding box center [675, 27] width 20 height 16
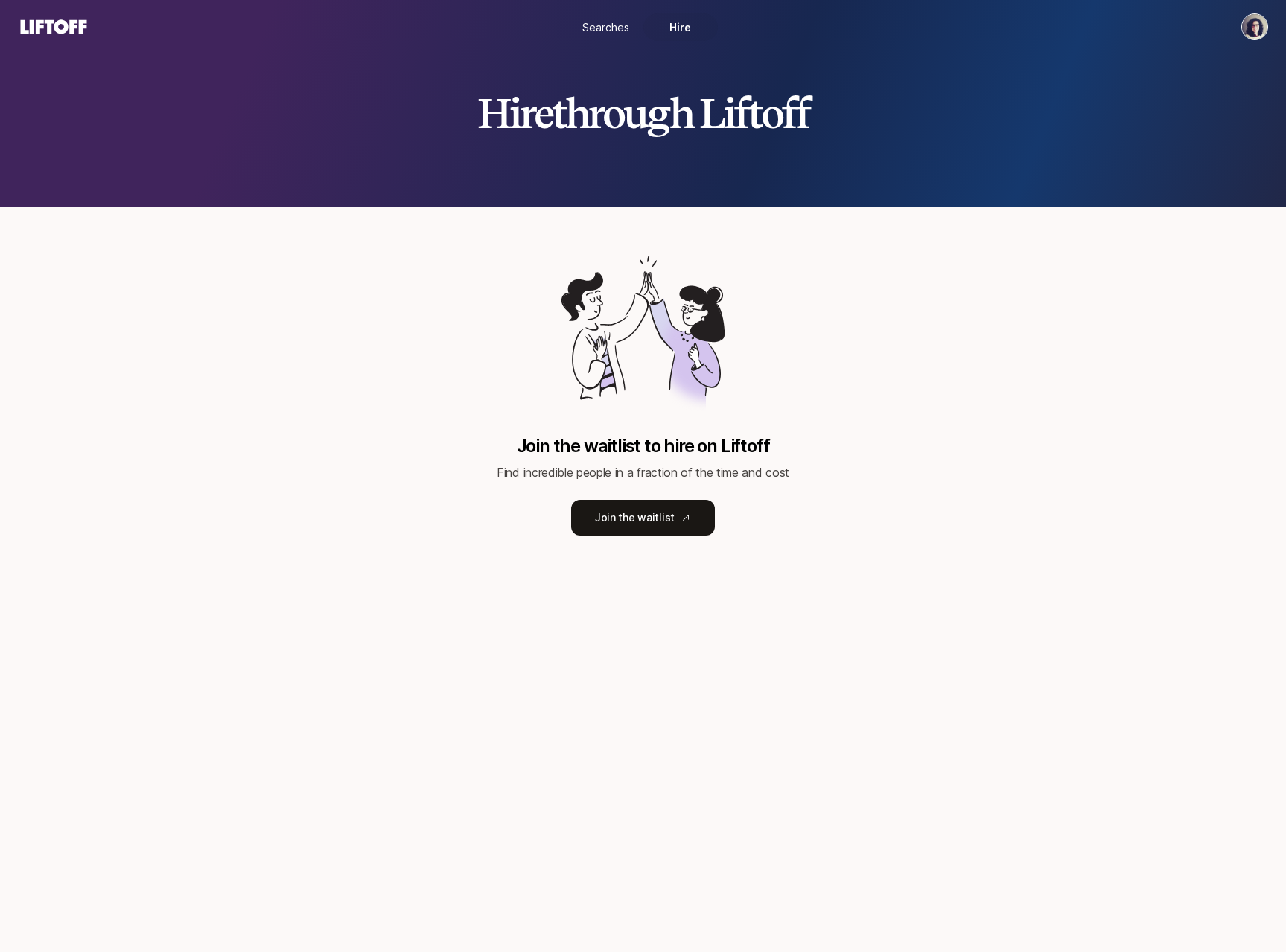
click at [580, 34] on link "Searches" at bounding box center [606, 27] width 75 height 27
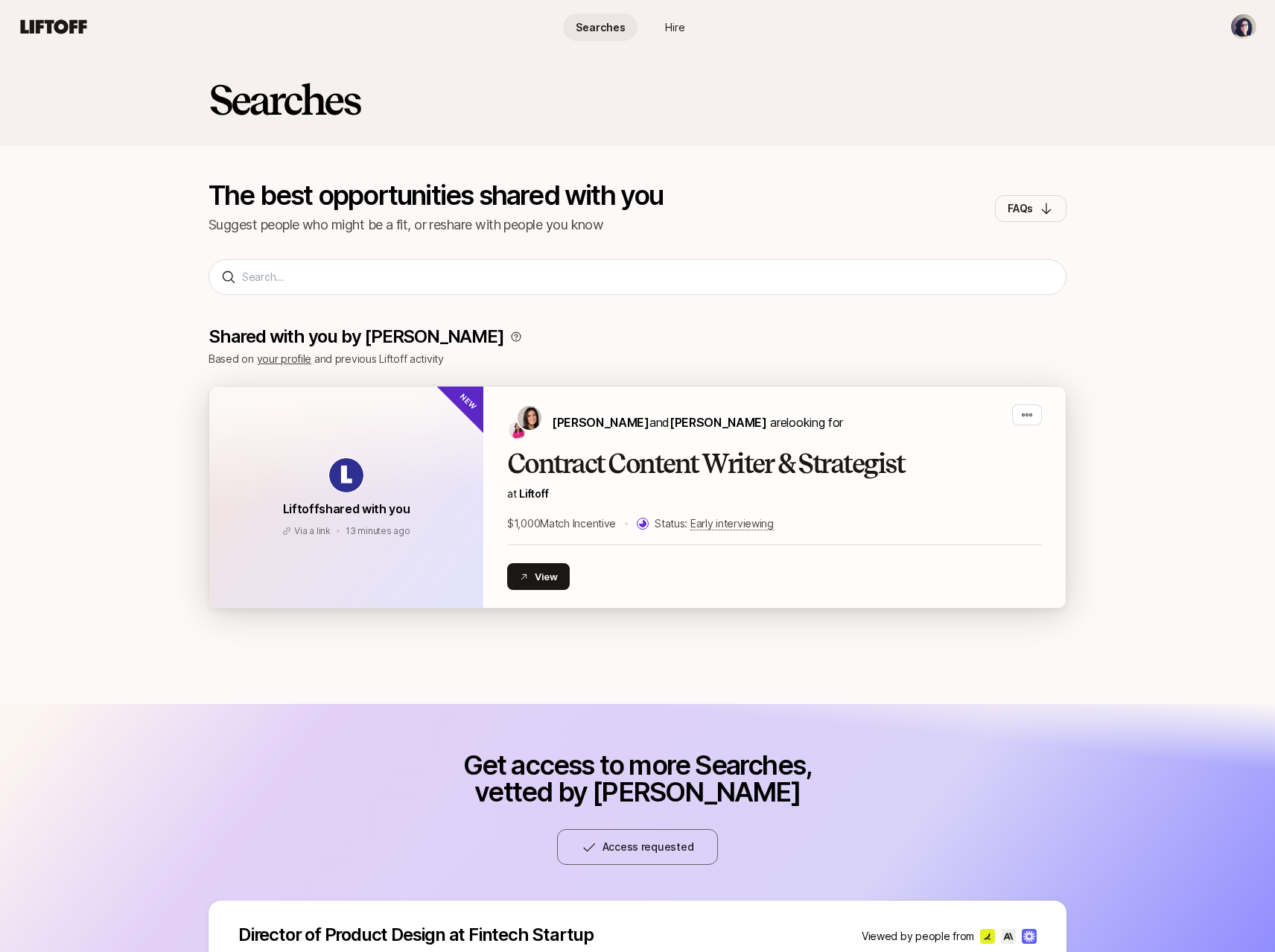
click at [708, 486] on p "at Liftoff" at bounding box center [775, 494] width 535 height 18
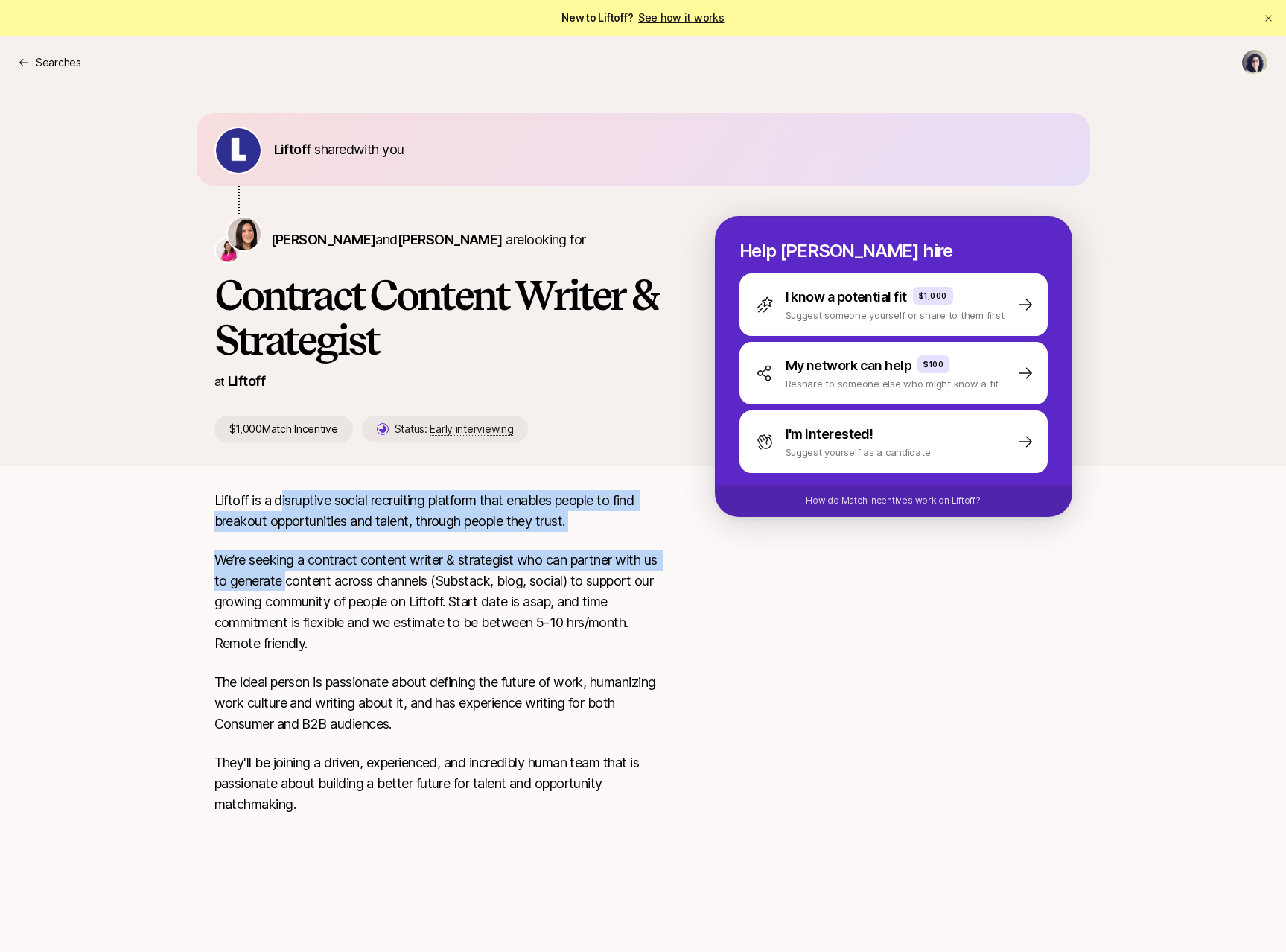
drag, startPoint x: 283, startPoint y: 516, endPoint x: 289, endPoint y: 578, distance: 62.3
click at [289, 578] on div "Liftoff is a disruptive social recruiting platform that enables people to find …" at bounding box center [441, 661] width 453 height 342
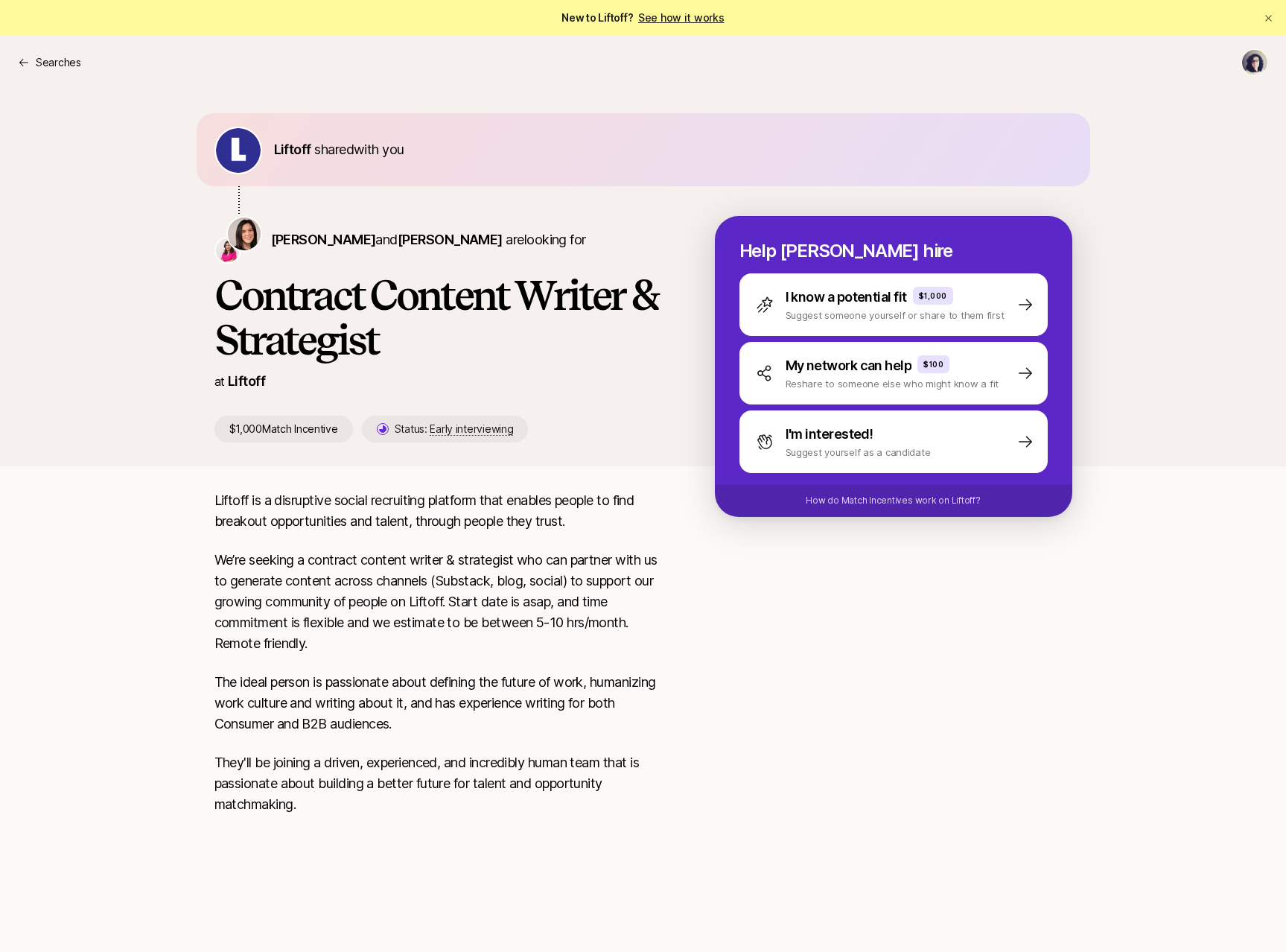
click at [293, 578] on p "We’re seeking a contract content writer & strategist who can partner with us to…" at bounding box center [441, 602] width 453 height 104
